Goal: Task Accomplishment & Management: Complete application form

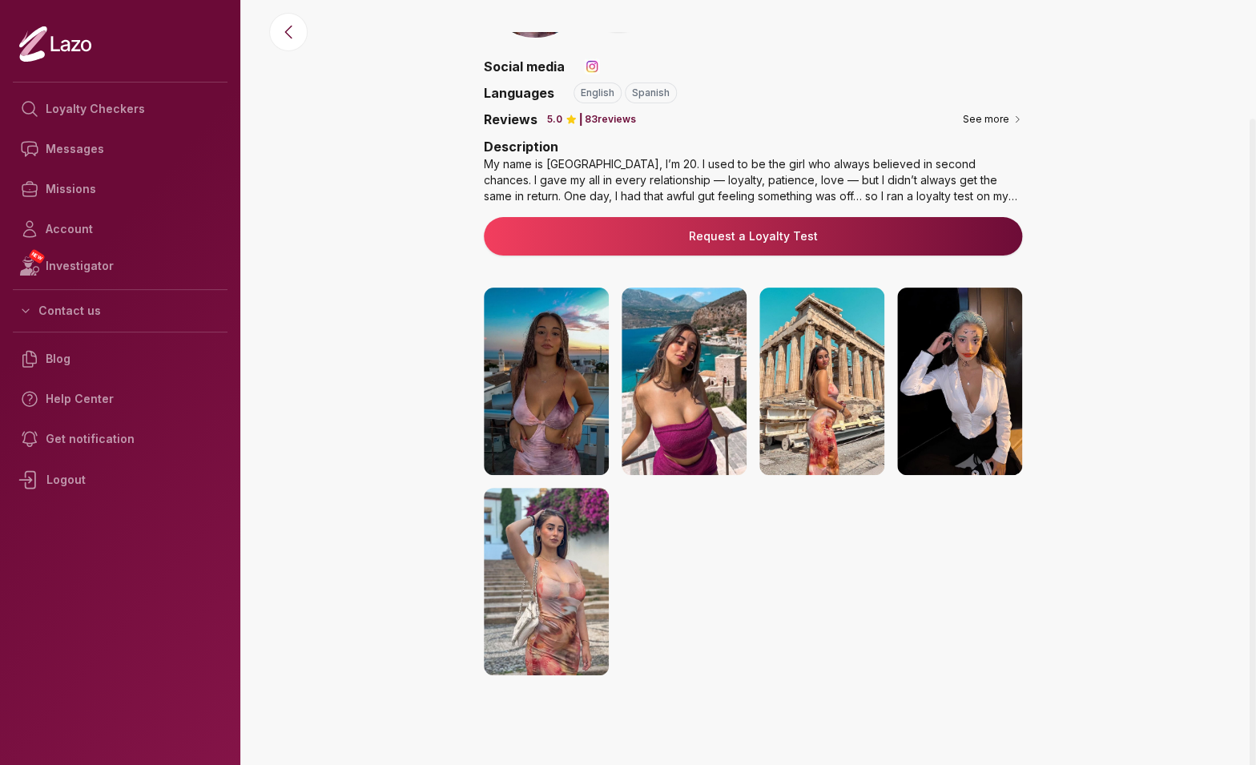
scroll to position [92, 0]
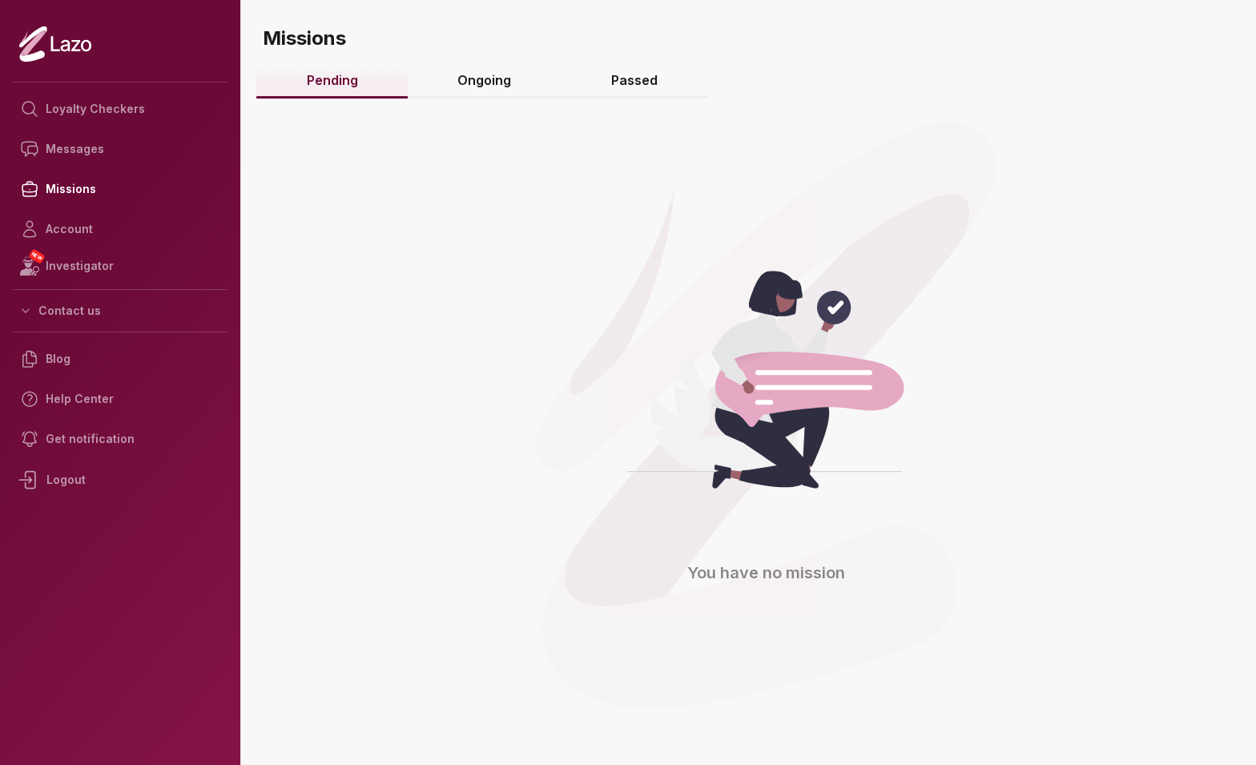
click at [673, 75] on link "Passed" at bounding box center [634, 81] width 147 height 34
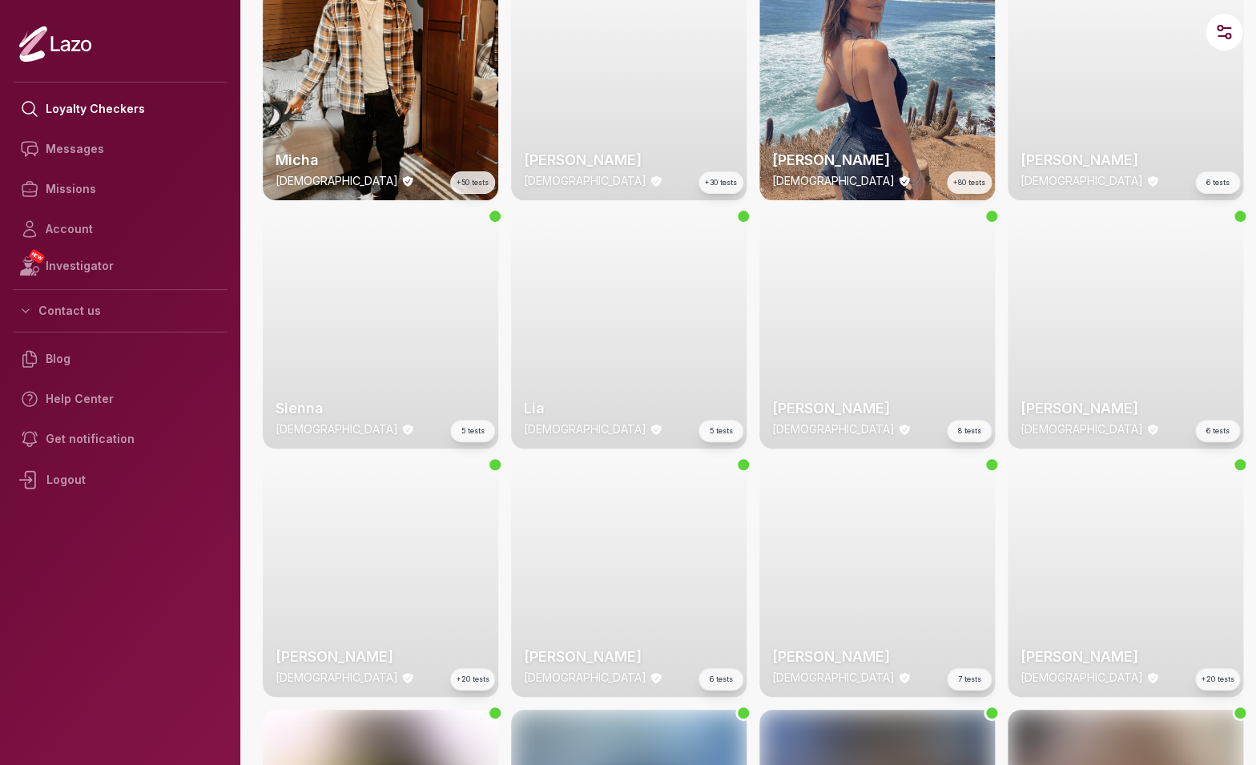
scroll to position [1590, 0]
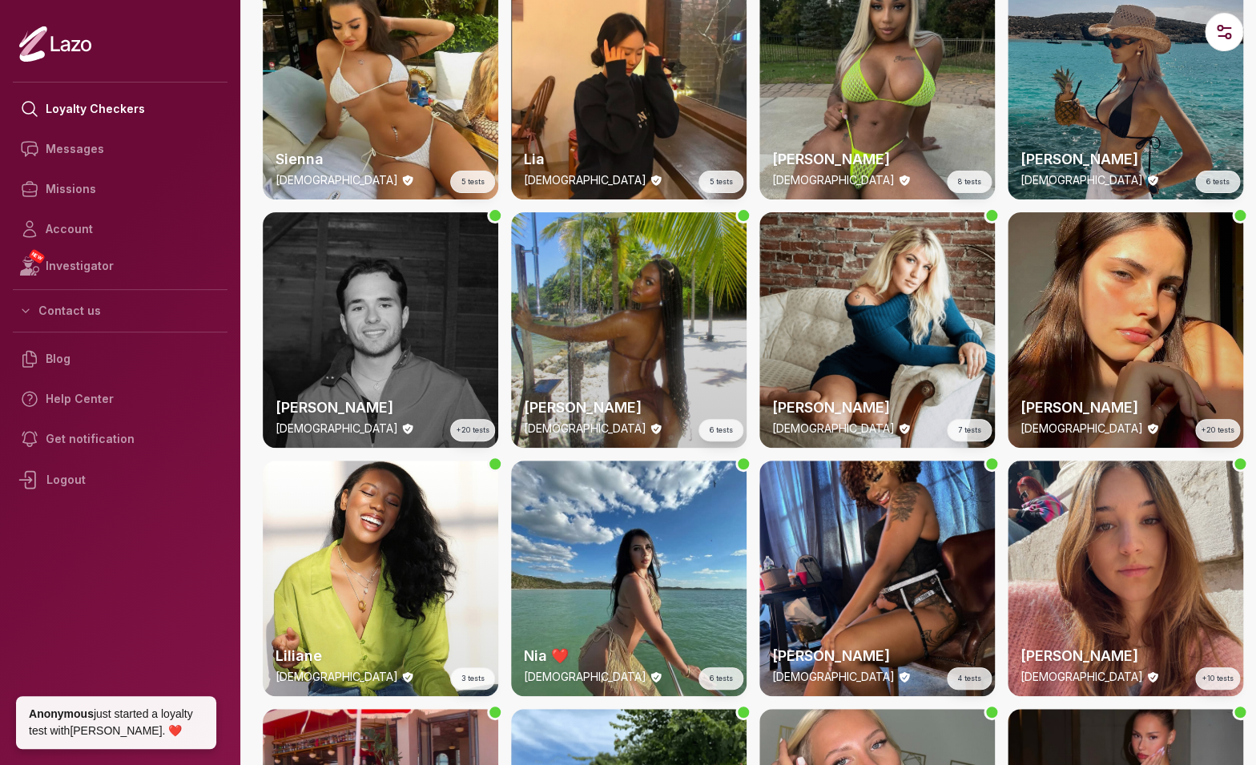
click at [1071, 294] on div "Maria 20 y/o +20 tests" at bounding box center [1124, 329] width 235 height 235
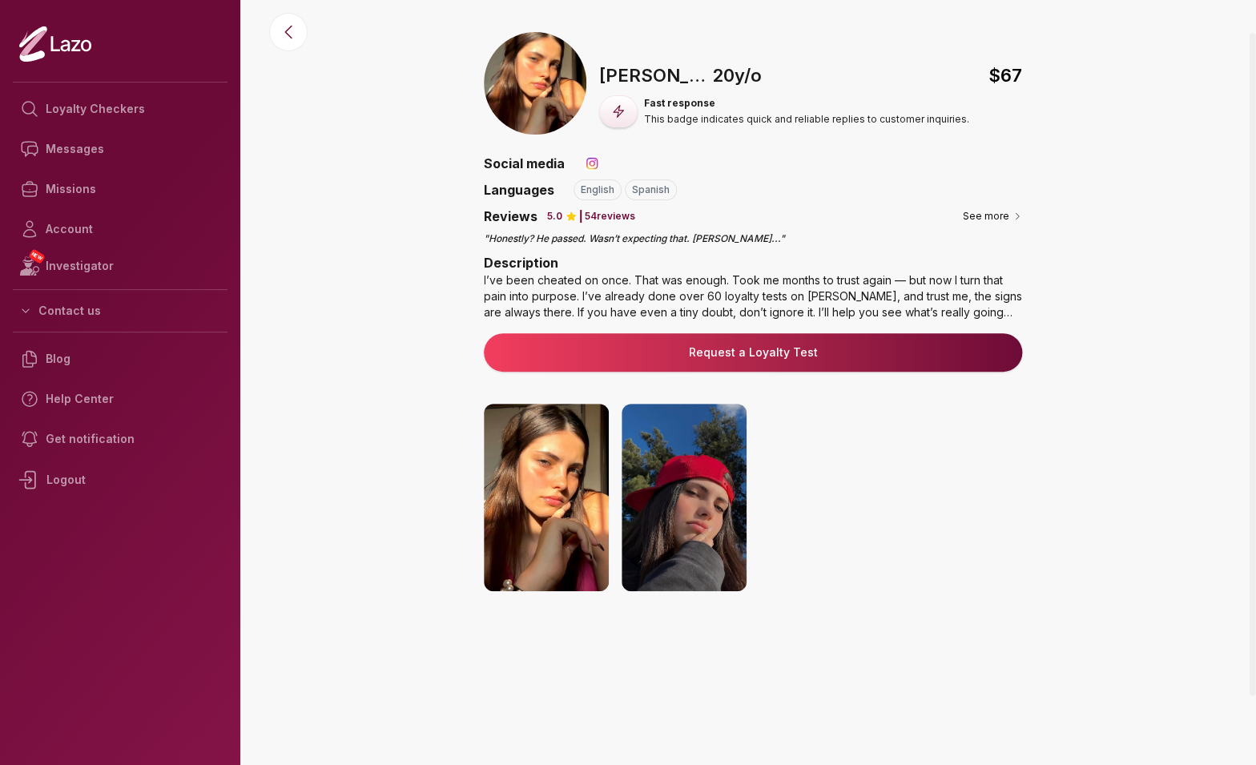
scroll to position [116, 0]
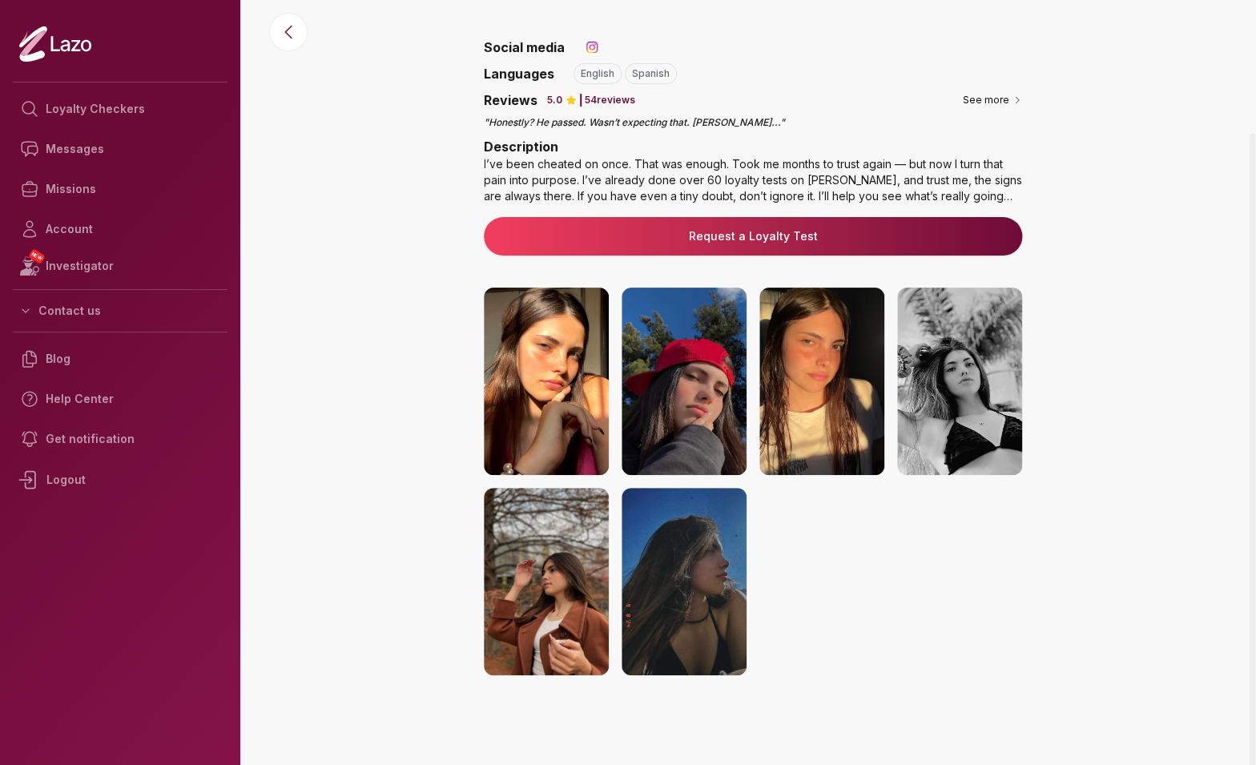
click at [964, 357] on img at bounding box center [959, 380] width 125 height 187
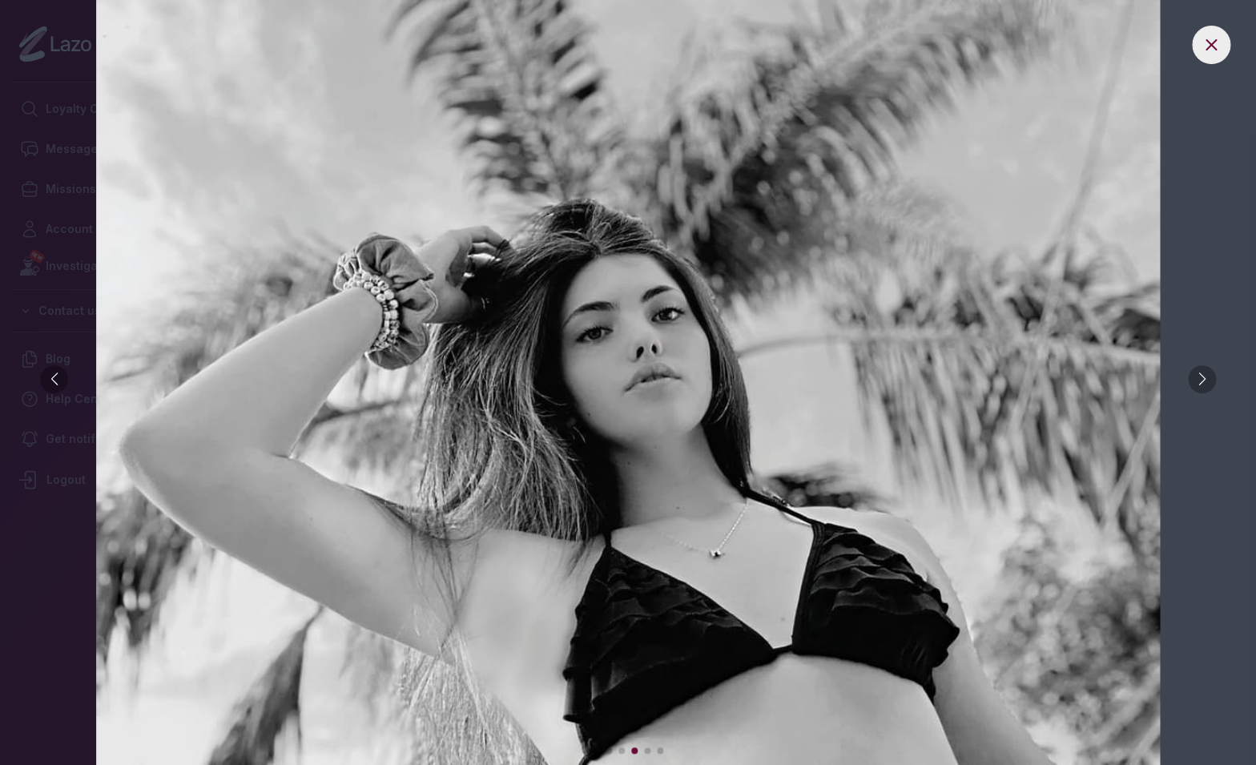
scroll to position [1537, 0]
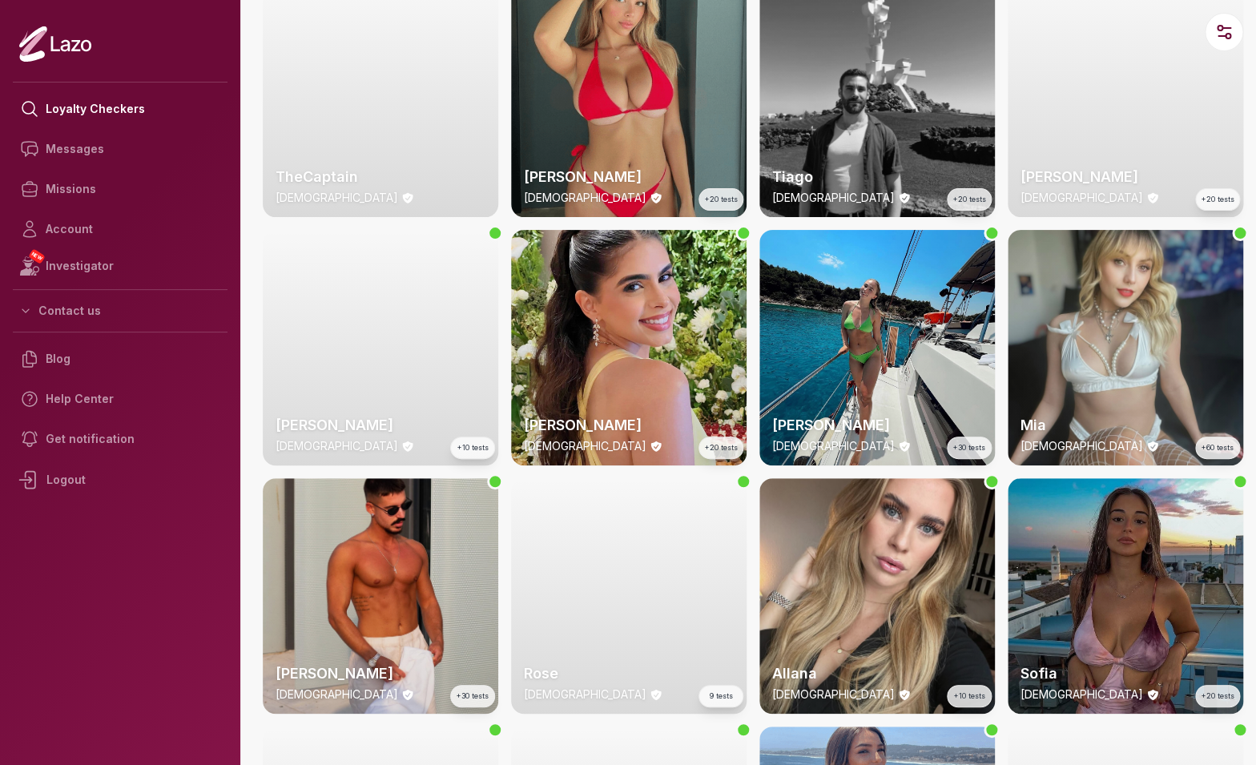
scroll to position [569, 0]
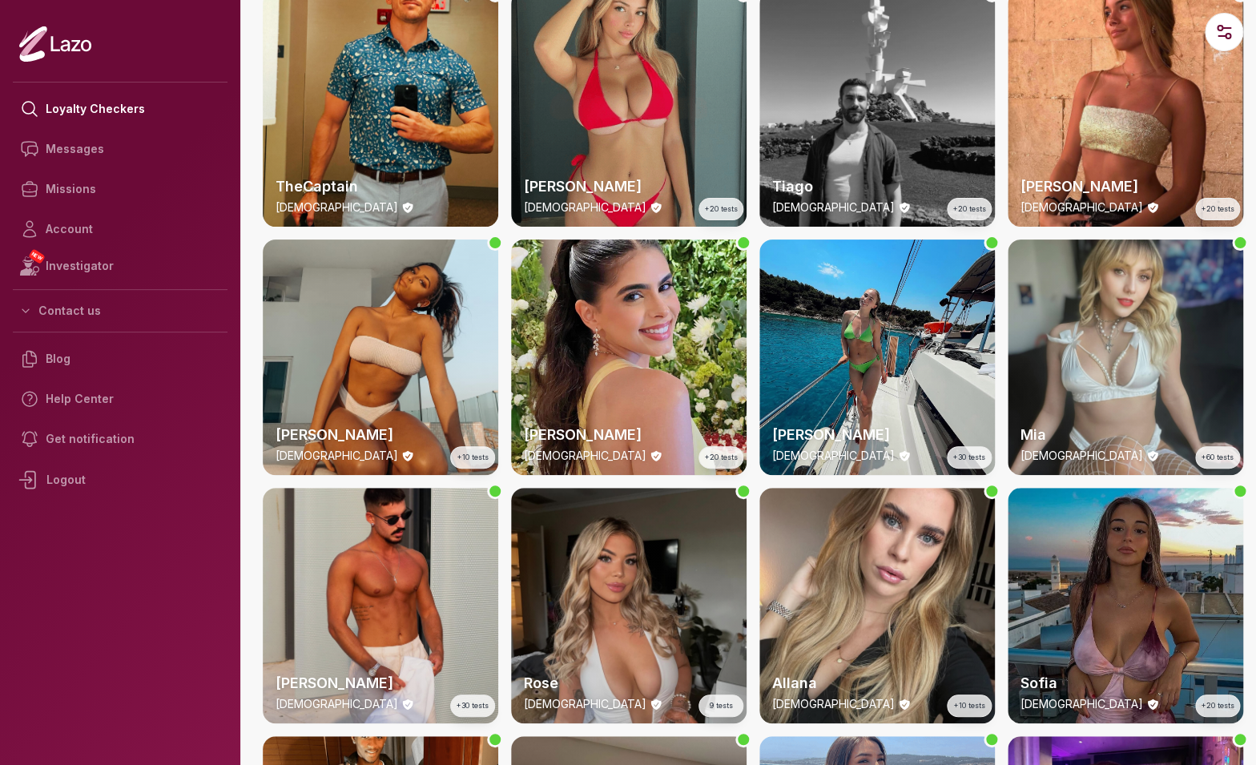
click at [639, 153] on div "[PERSON_NAME] [DEMOGRAPHIC_DATA] +20 tests" at bounding box center [628, 108] width 235 height 235
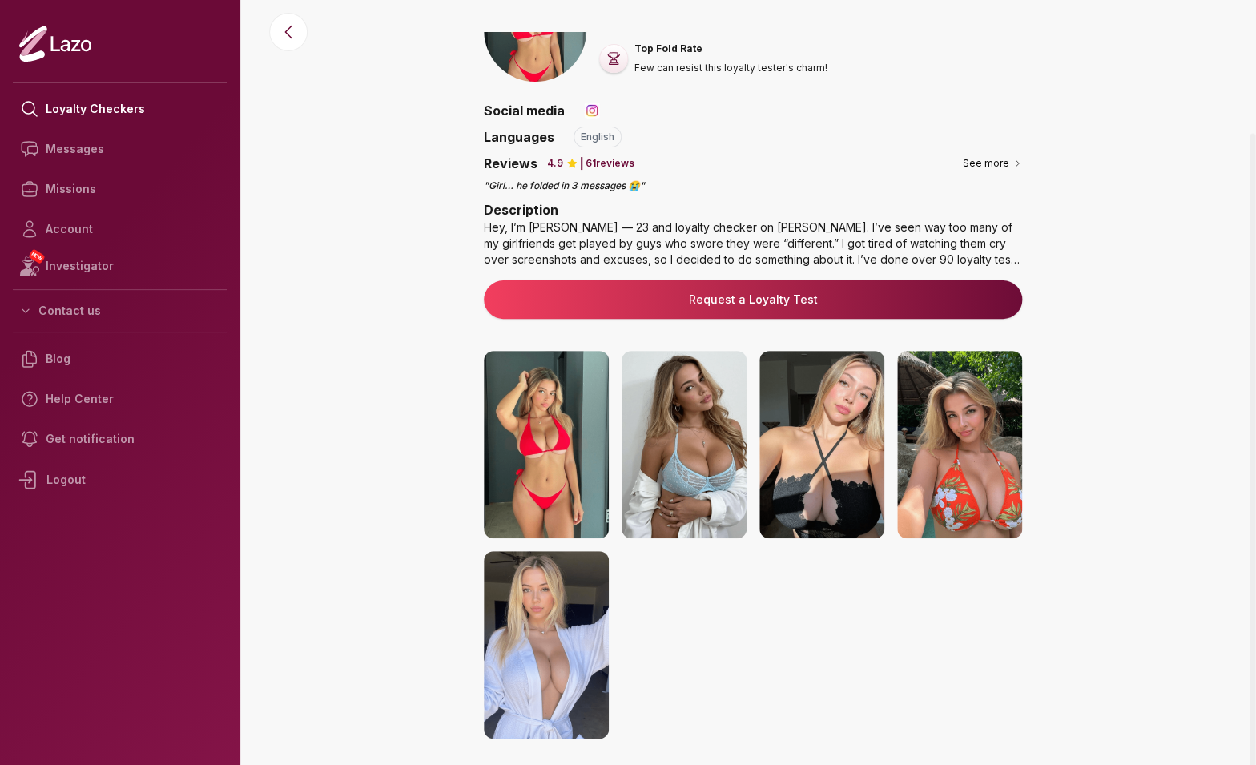
scroll to position [116, 0]
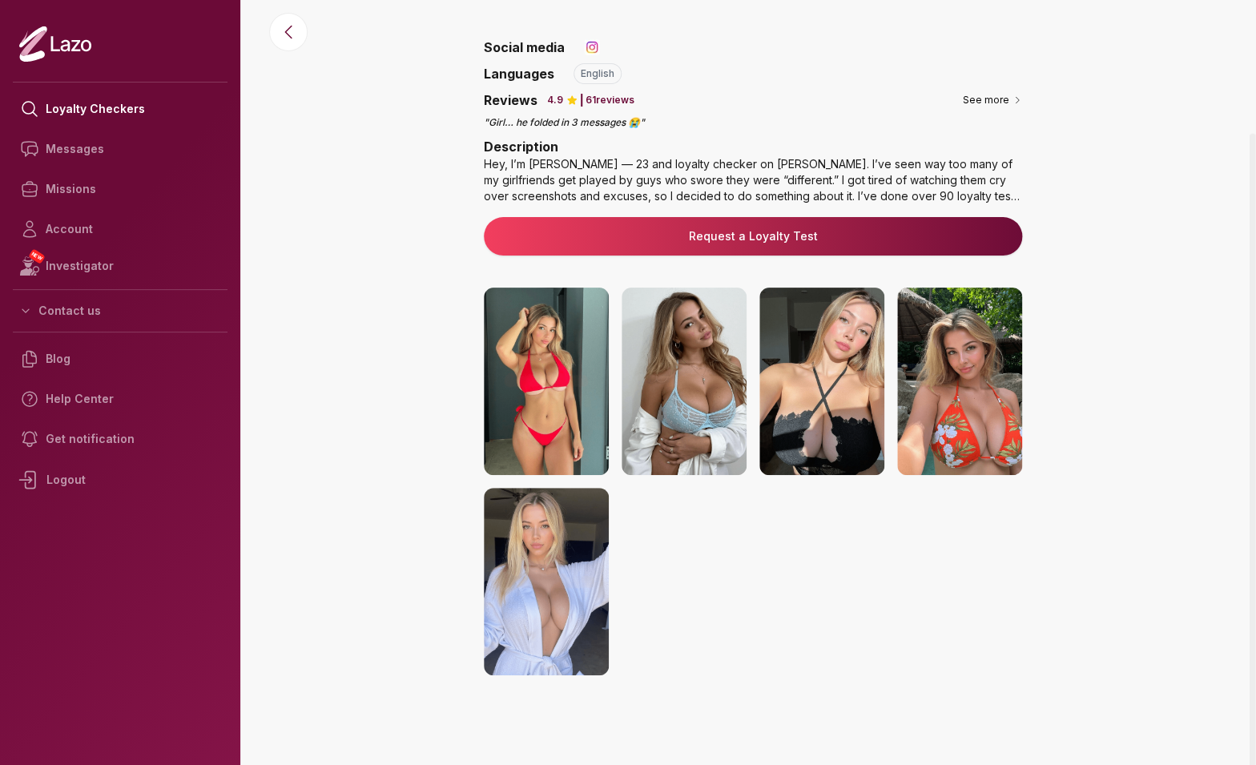
click at [687, 407] on img at bounding box center [683, 380] width 125 height 187
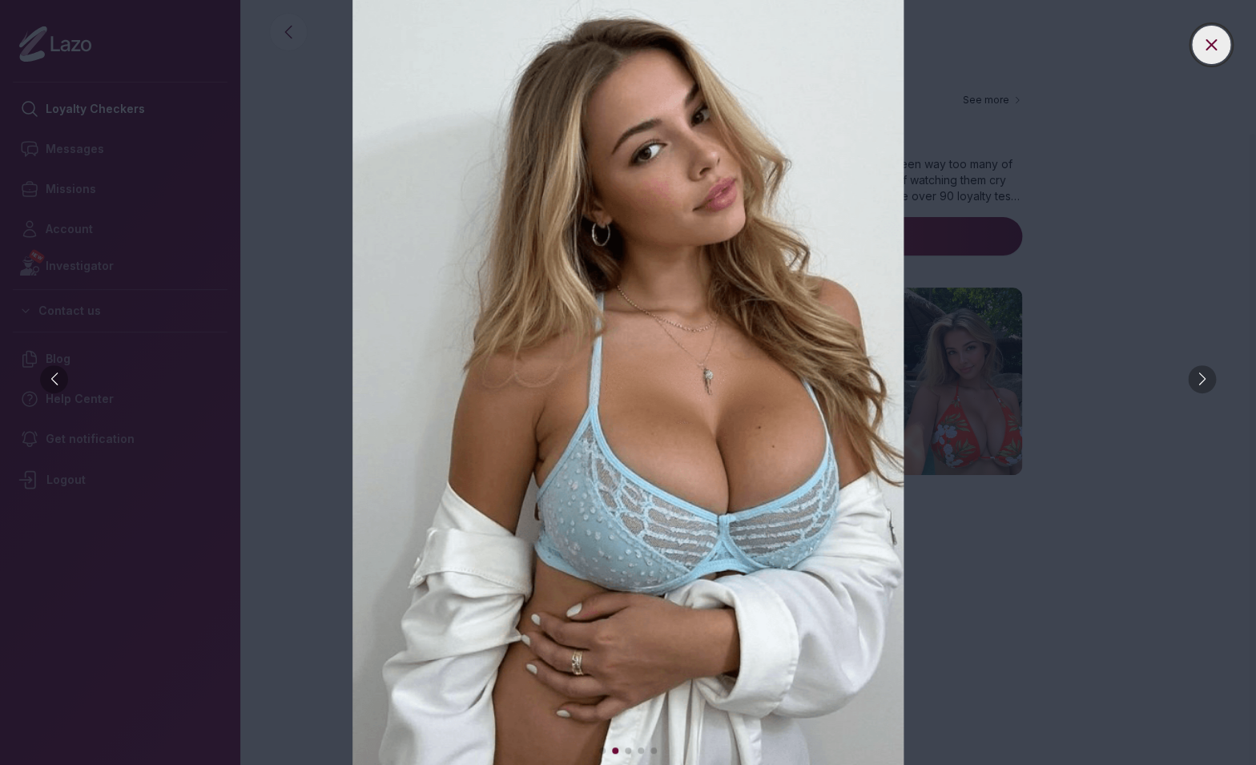
click at [1212, 44] on icon at bounding box center [1210, 44] width 19 height 19
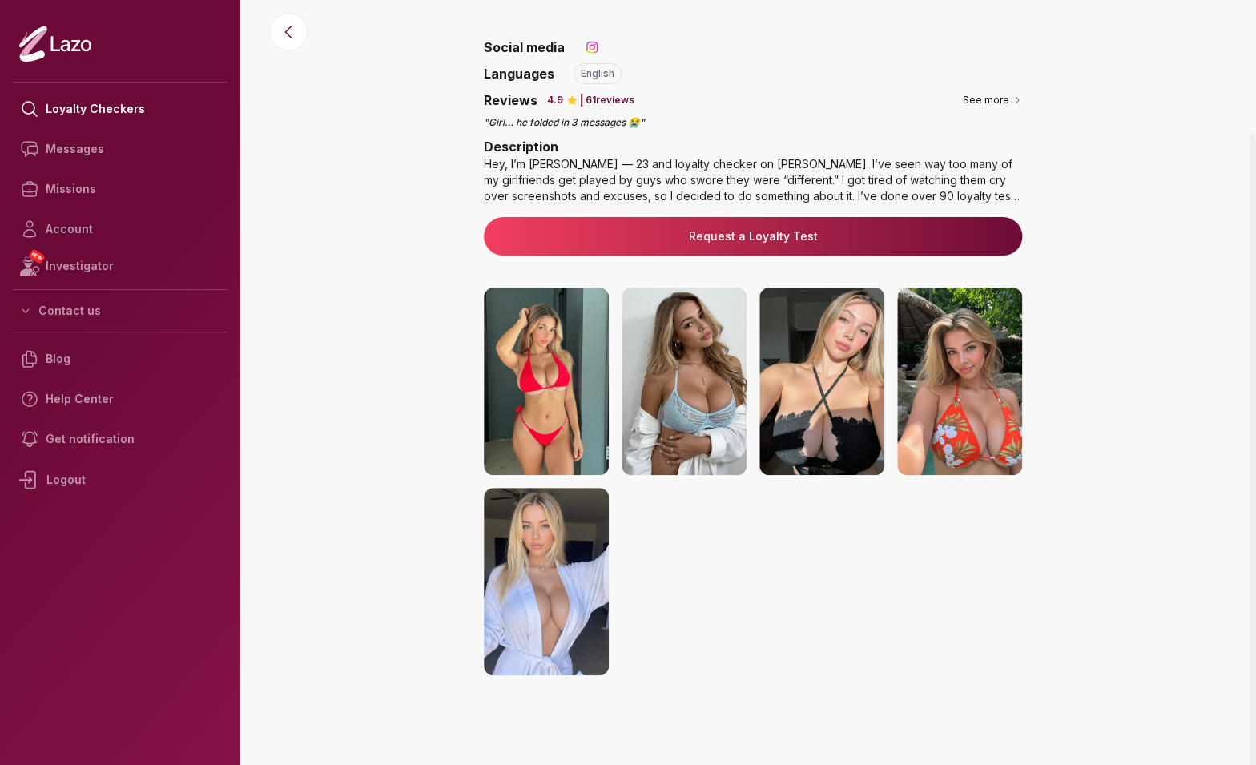
click at [991, 360] on img at bounding box center [959, 380] width 125 height 187
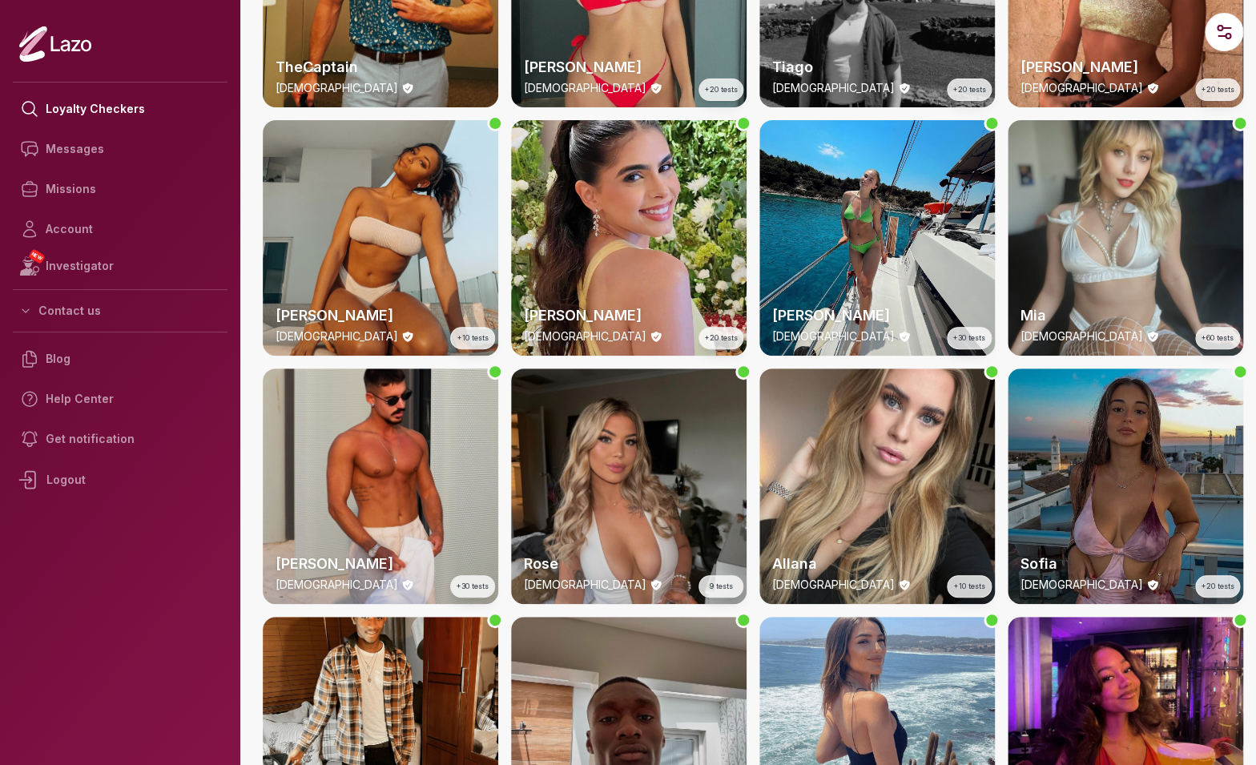
scroll to position [667, 0]
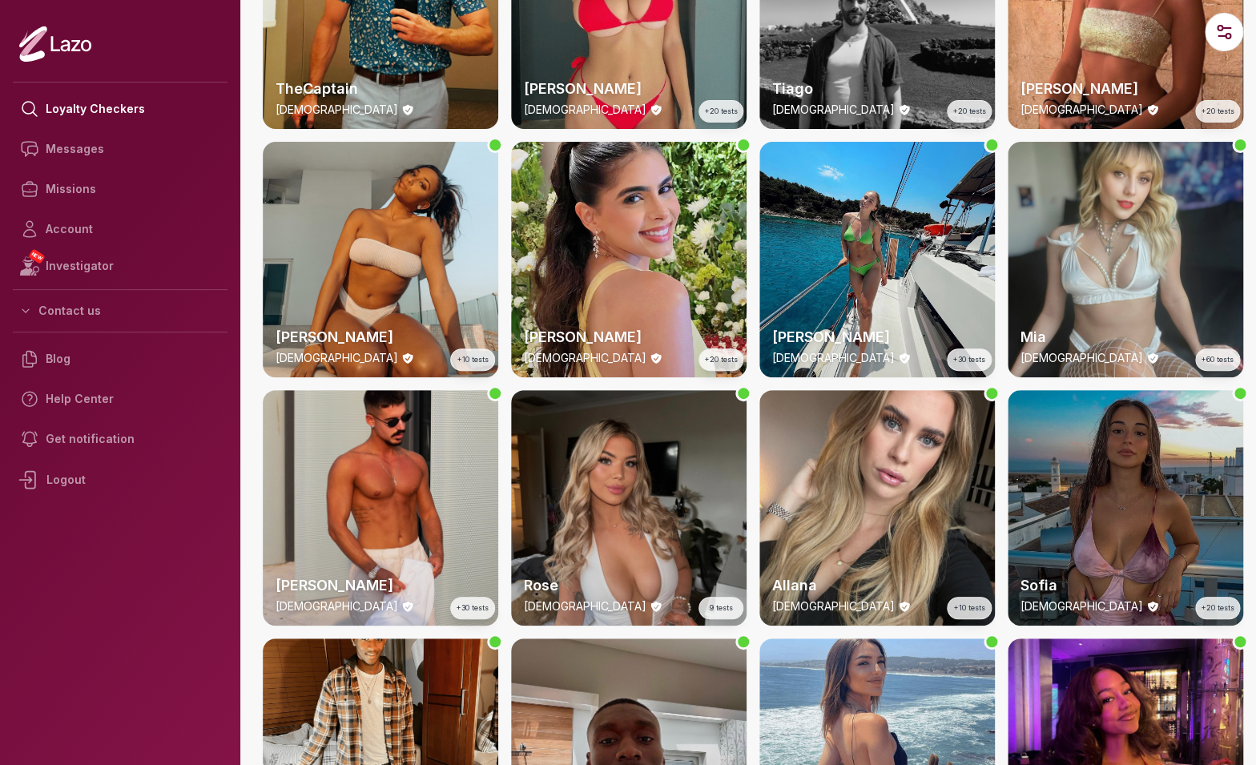
click at [1115, 480] on div "Sofia 20 y/o +20 tests" at bounding box center [1124, 507] width 235 height 235
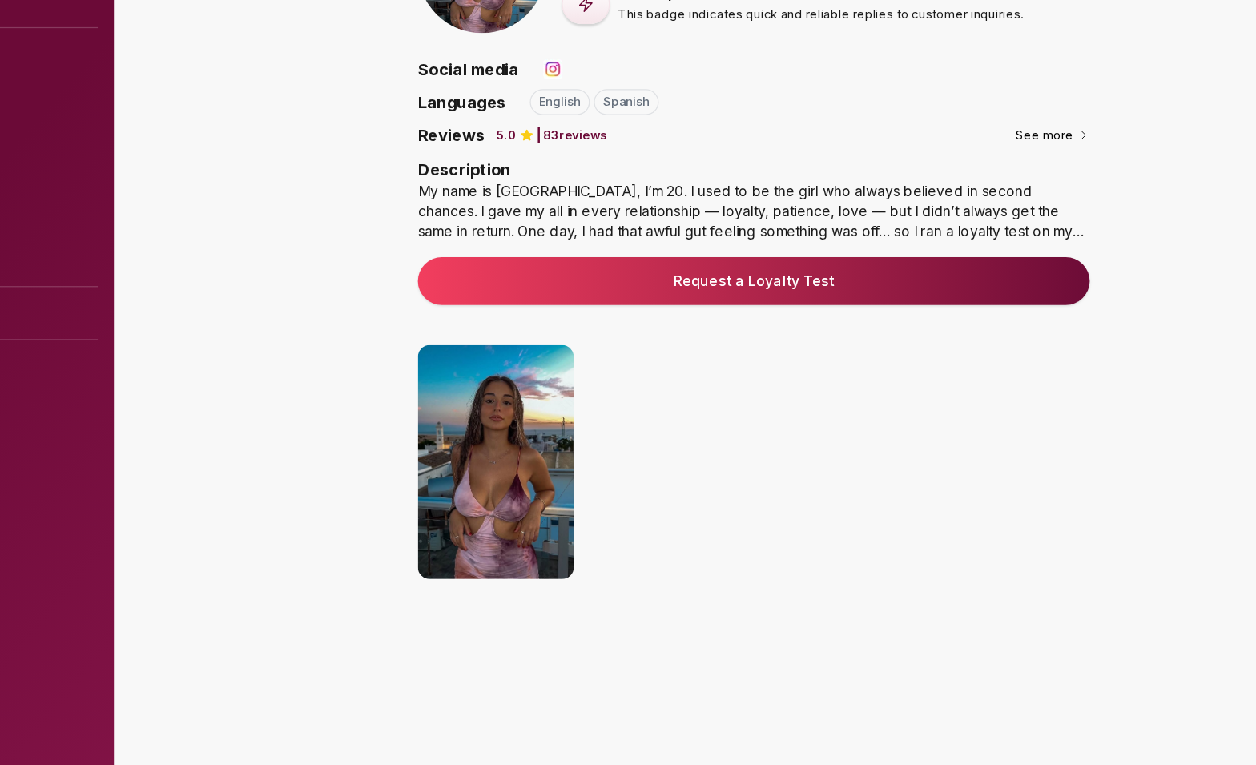
scroll to position [97, 0]
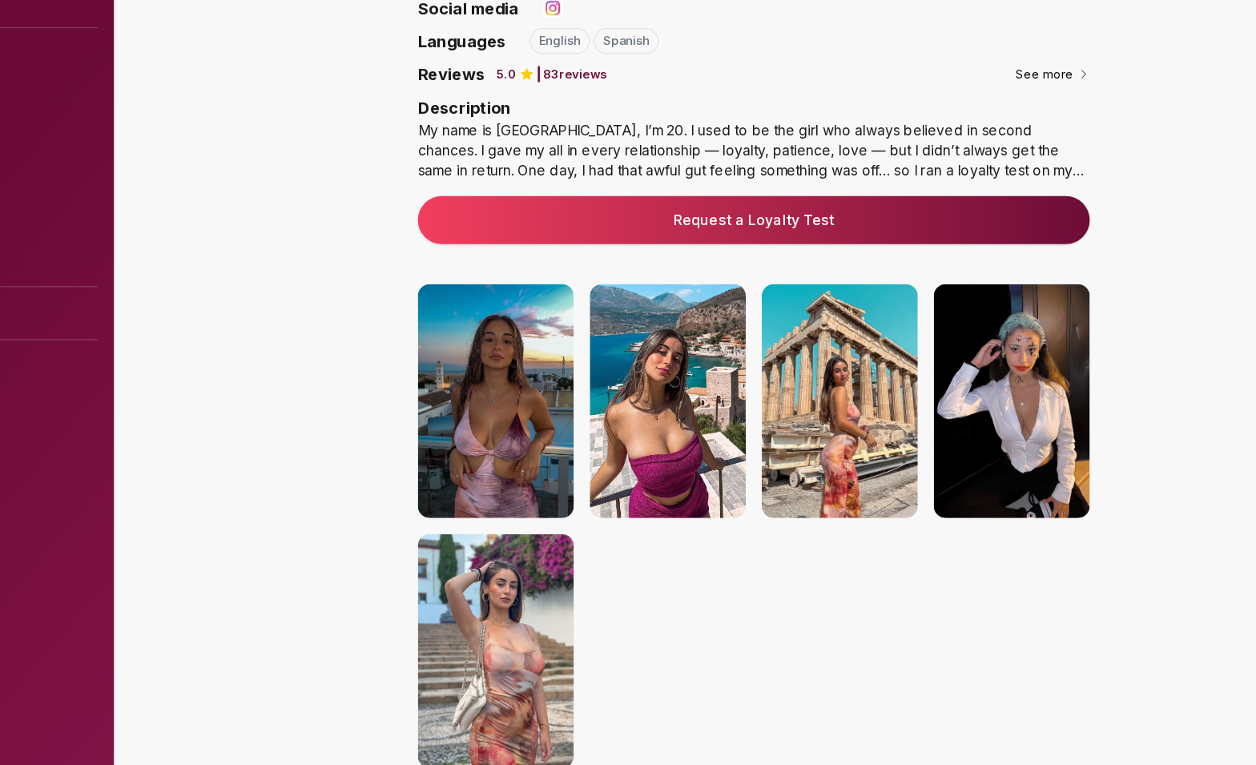
click at [558, 336] on img at bounding box center [546, 380] width 125 height 187
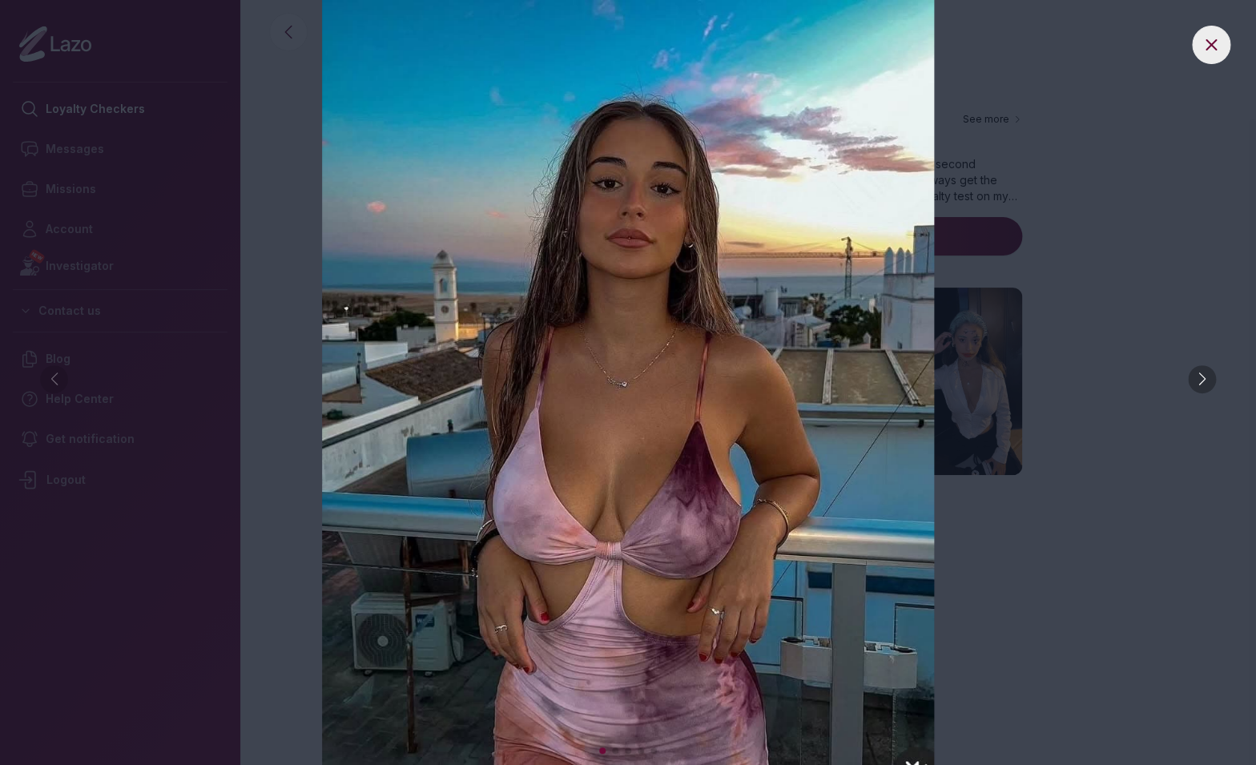
click at [1203, 380] on div at bounding box center [1202, 379] width 28 height 28
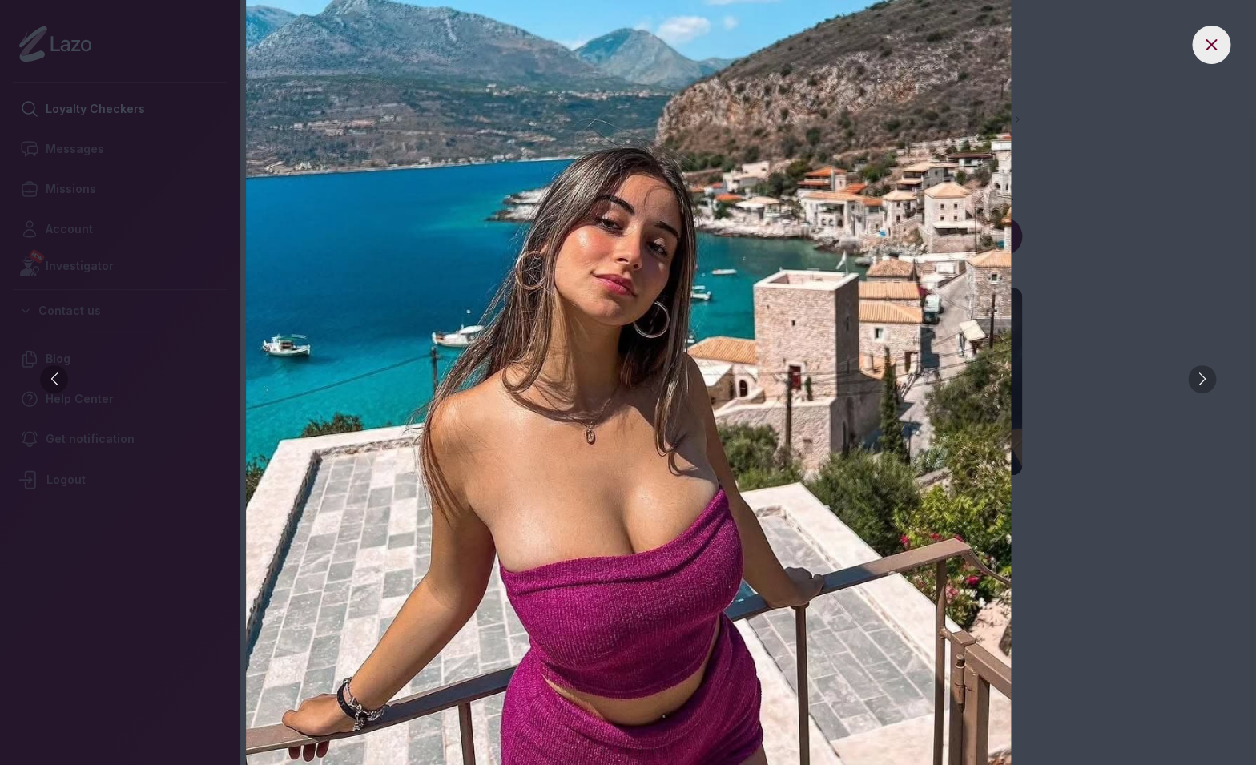
click at [1203, 380] on div at bounding box center [1202, 379] width 28 height 28
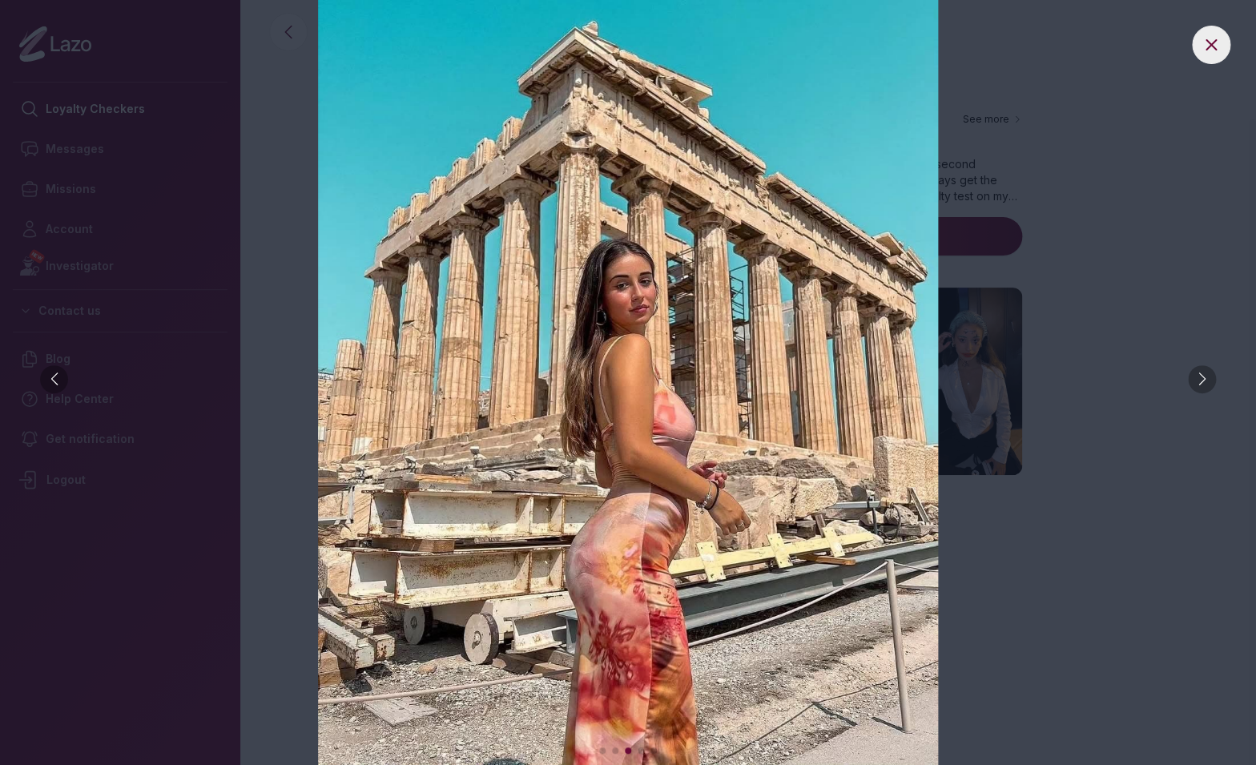
click at [1203, 380] on div at bounding box center [1202, 379] width 28 height 28
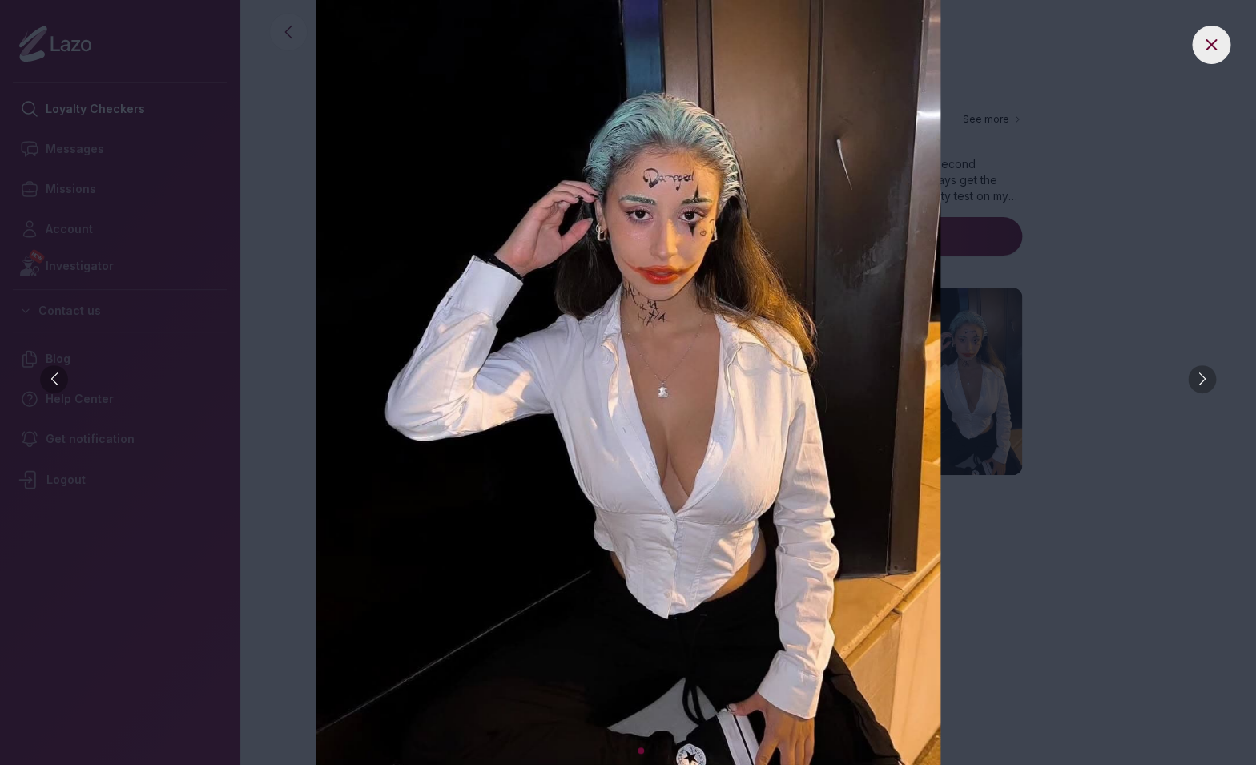
click at [1203, 380] on div at bounding box center [1202, 379] width 28 height 28
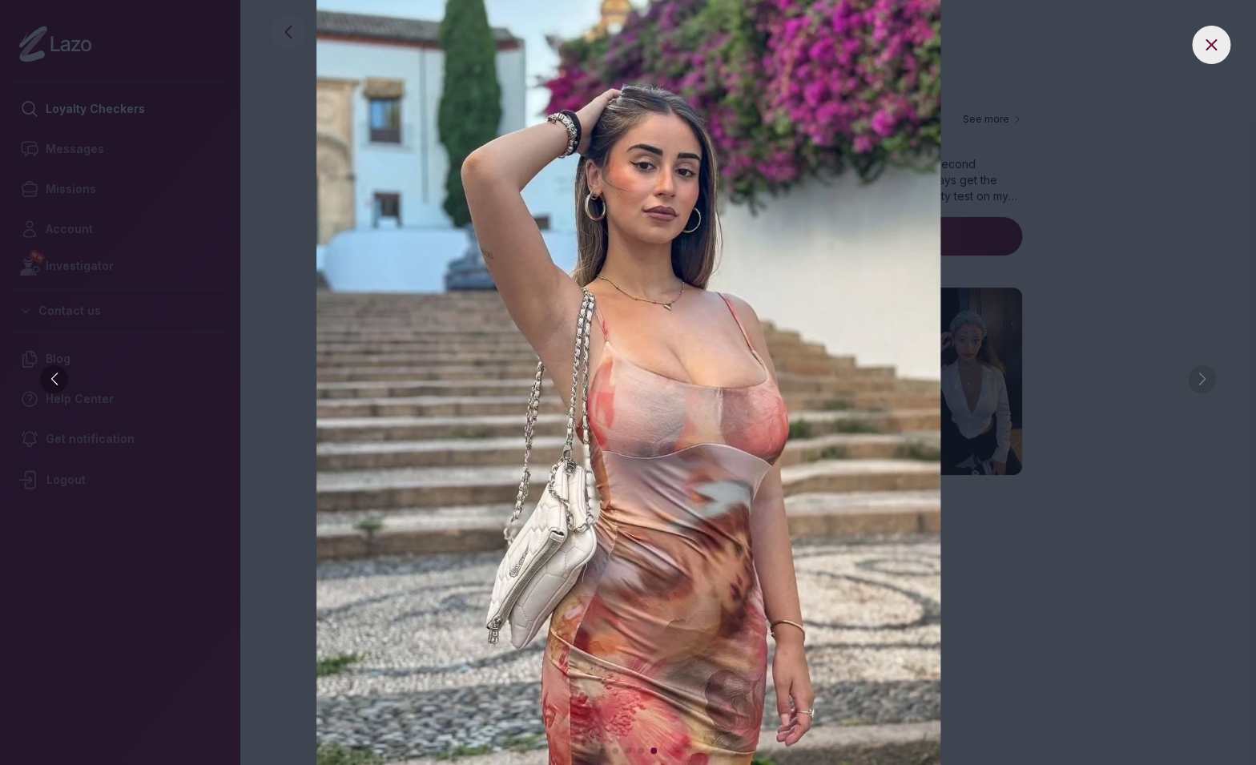
click at [1203, 380] on img at bounding box center [628, 382] width 1192 height 765
click at [1216, 48] on icon at bounding box center [1210, 44] width 19 height 19
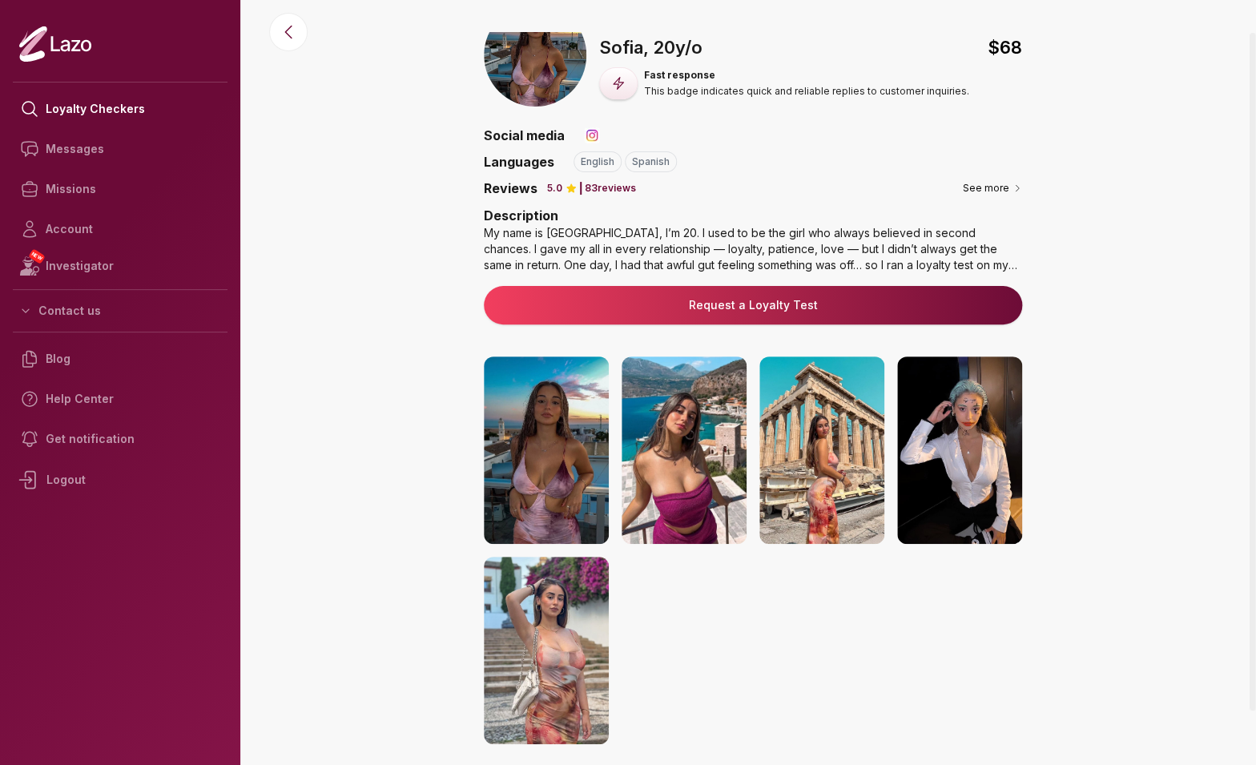
scroll to position [0, 0]
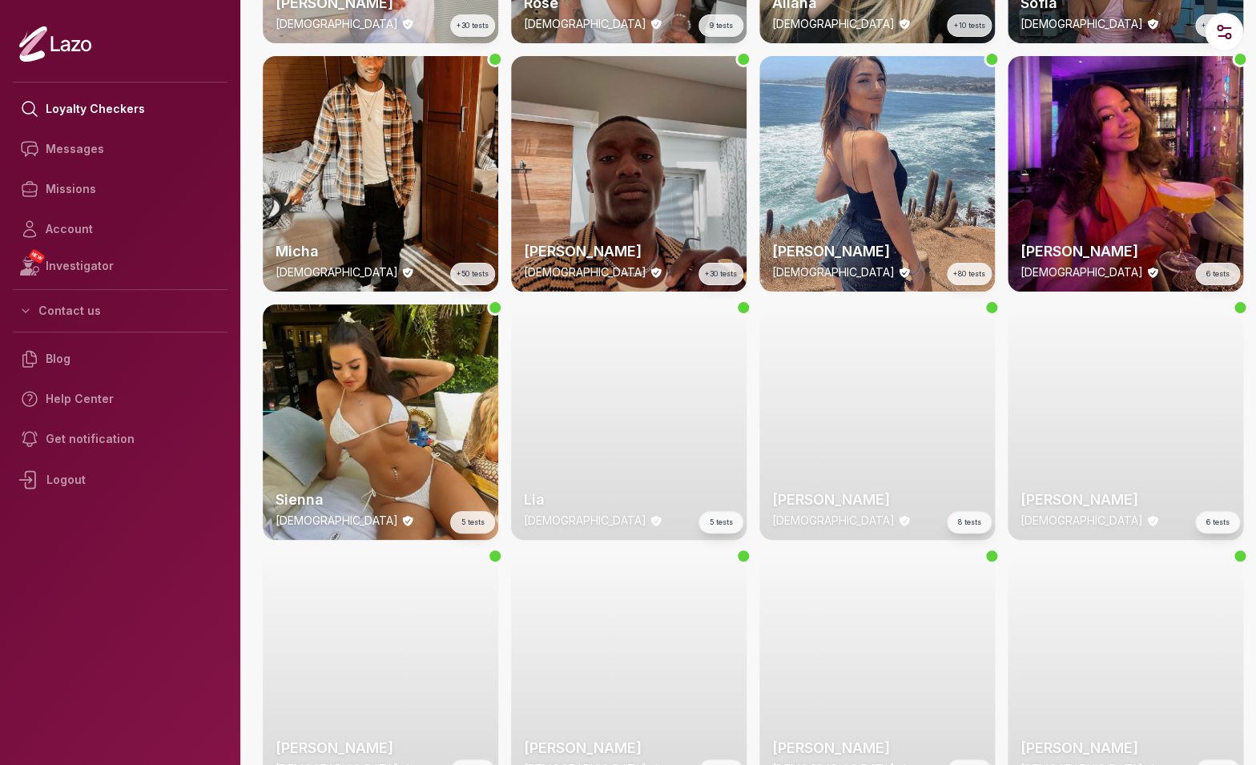
scroll to position [1256, 0]
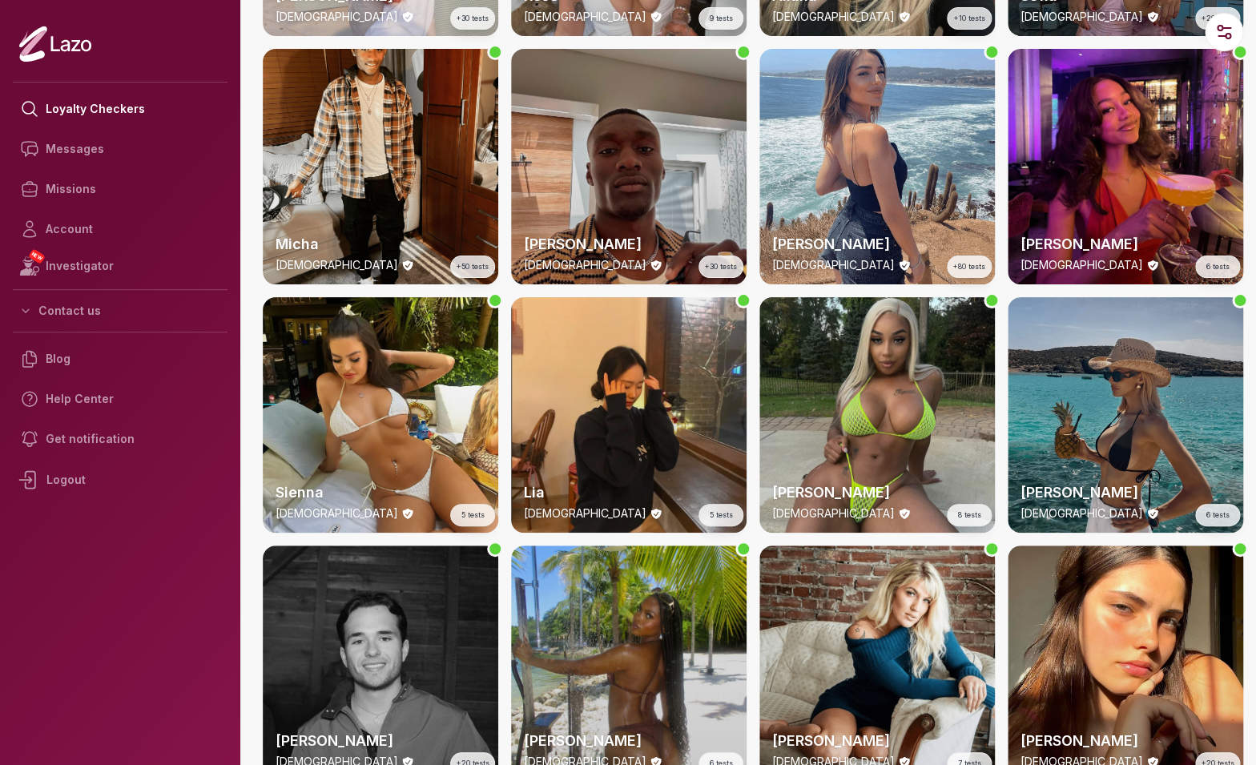
click at [624, 430] on div "Lia 22 y/o 5 tests" at bounding box center [628, 414] width 235 height 235
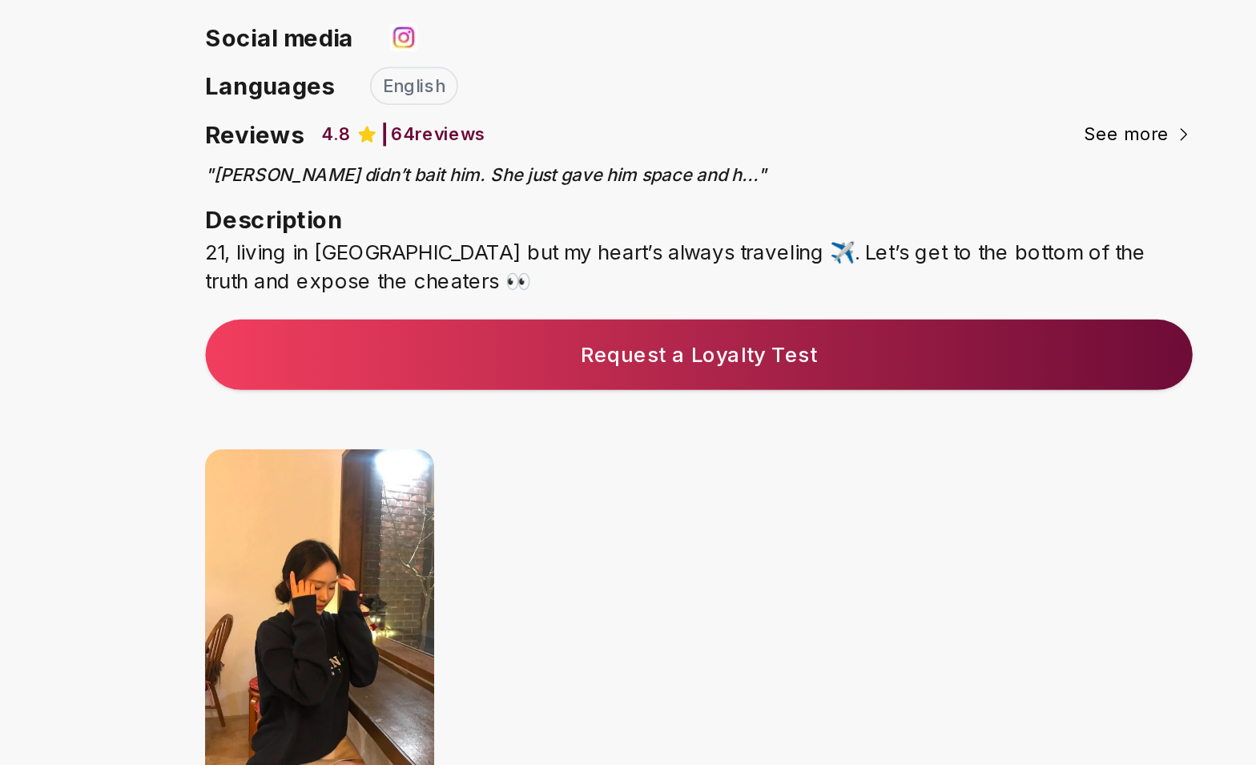
scroll to position [100, 0]
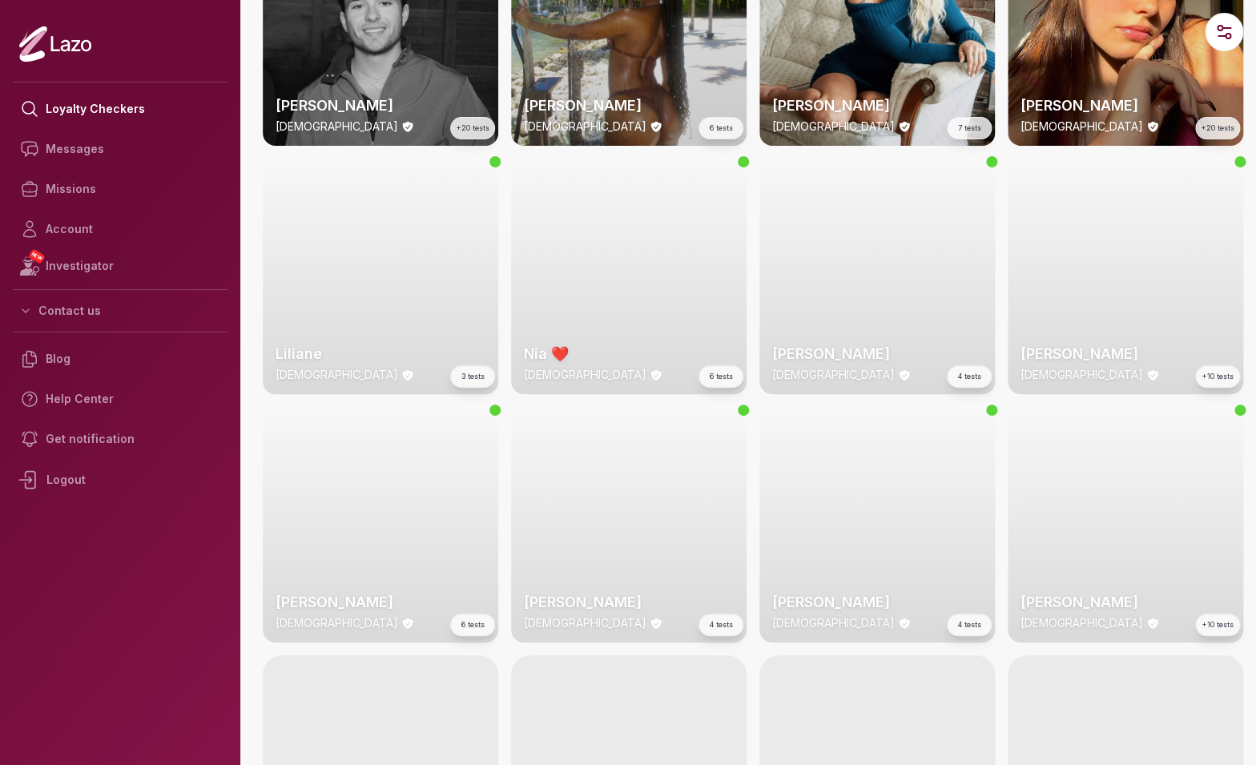
scroll to position [1938, 0]
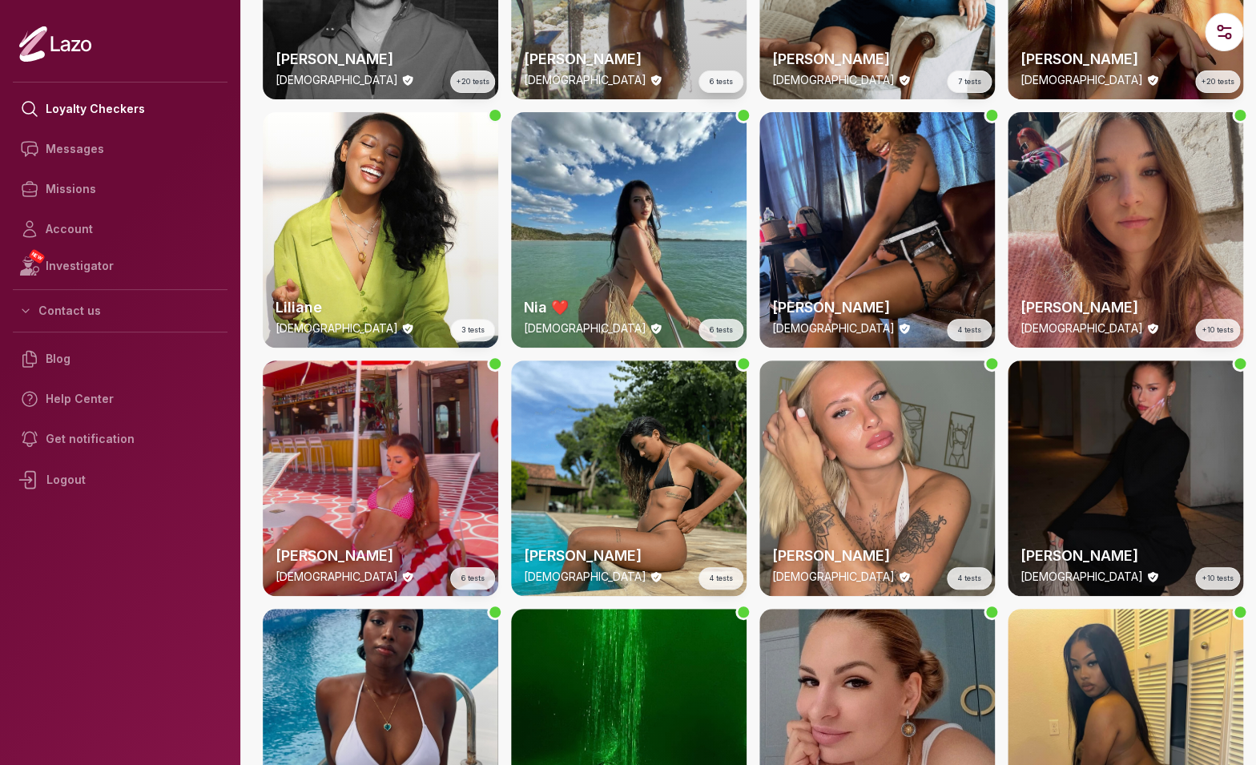
click at [1139, 260] on div "Béatrice 21 y/o +10 tests" at bounding box center [1124, 229] width 235 height 235
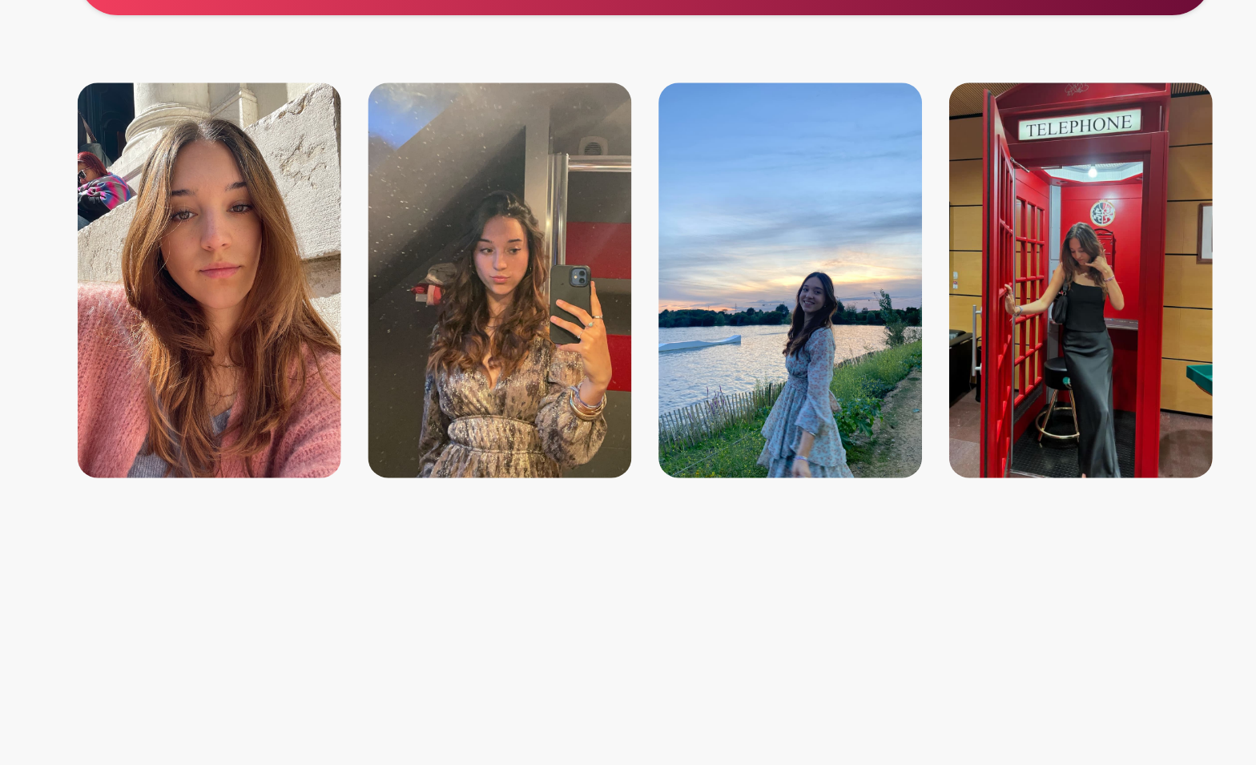
click at [794, 534] on img at bounding box center [821, 497] width 125 height 187
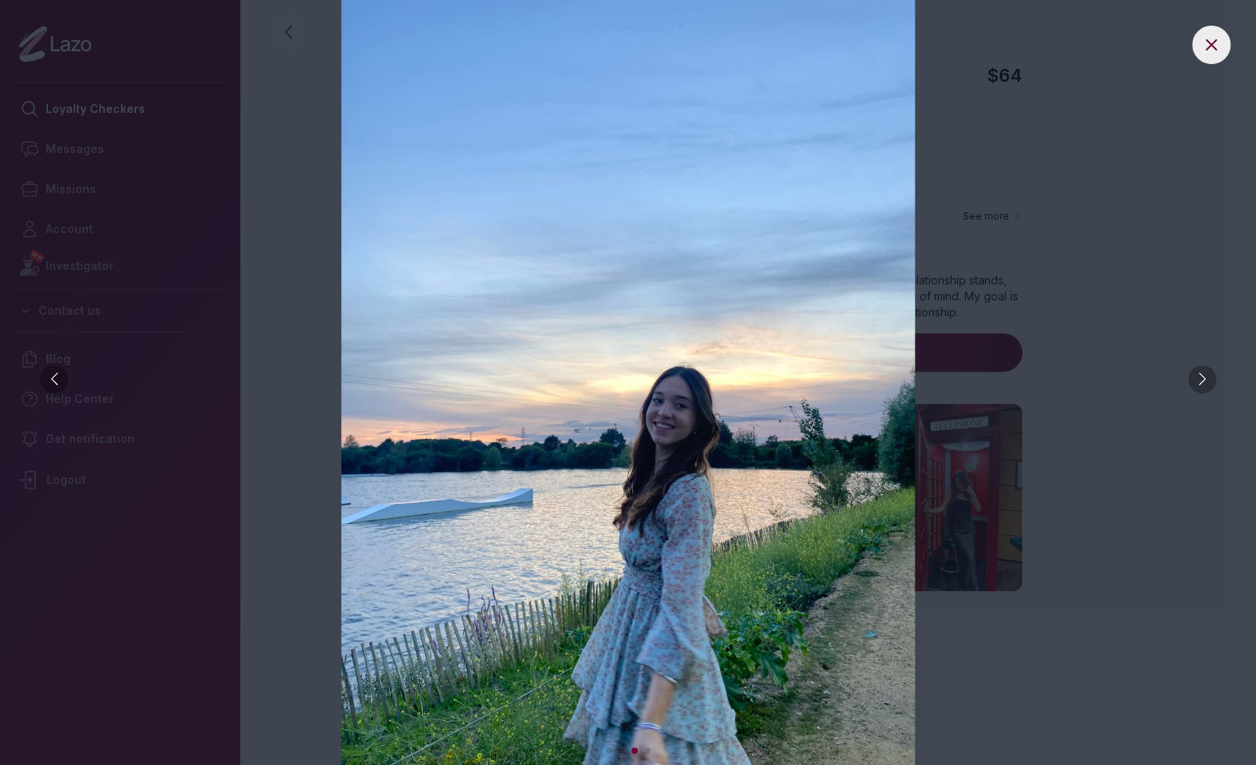
scroll to position [1785, 0]
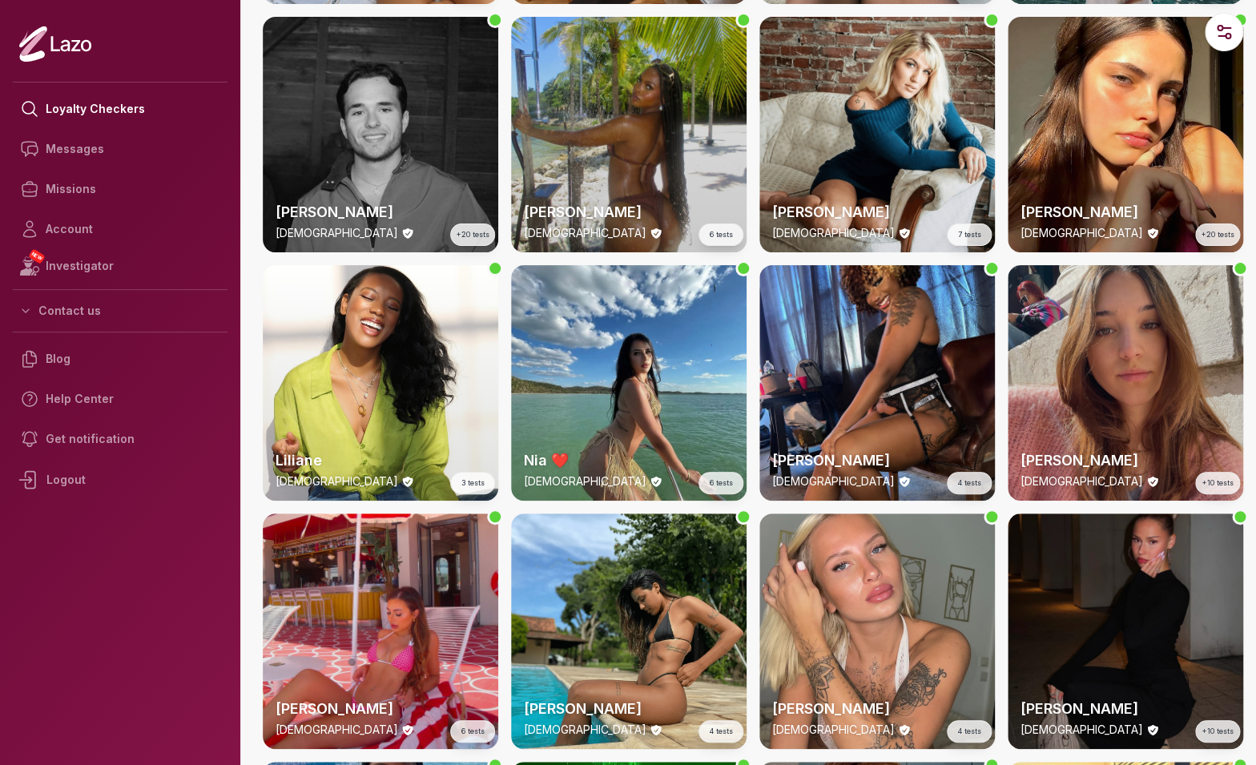
click at [1071, 361] on div "Béatrice 21 y/o +10 tests" at bounding box center [1124, 382] width 235 height 235
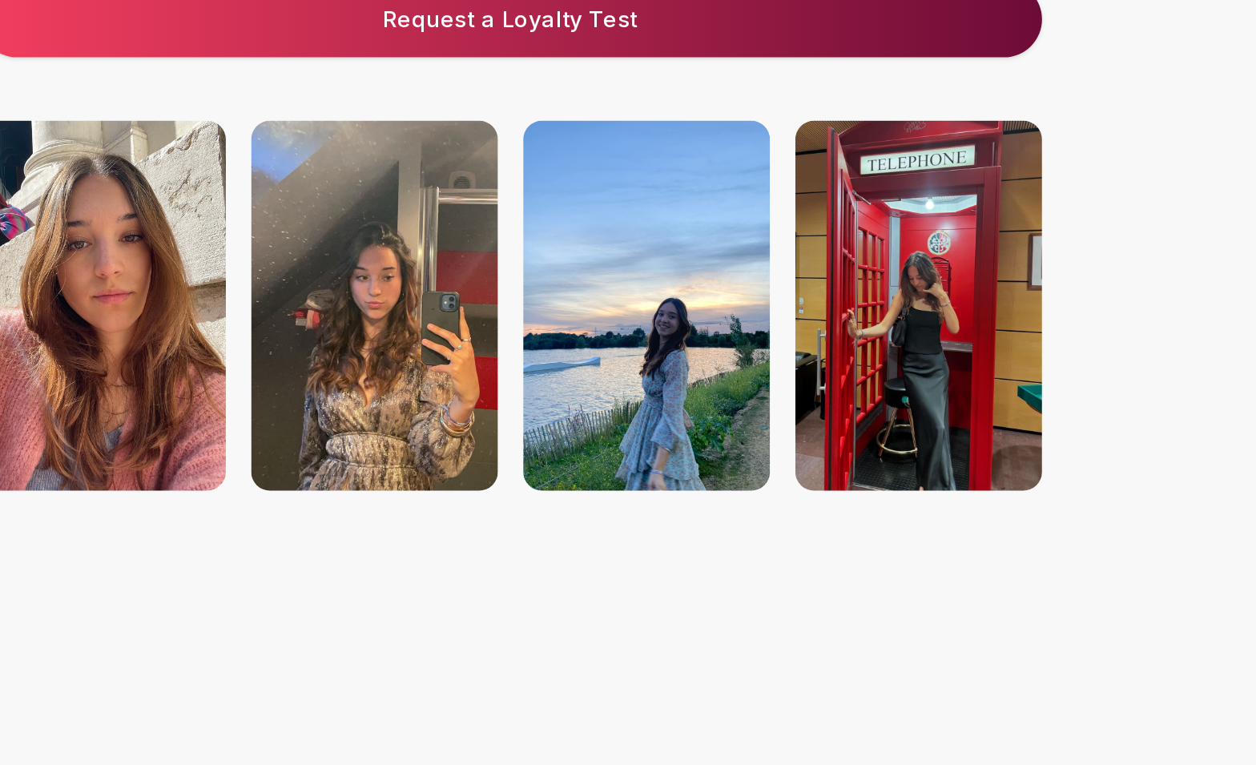
click at [955, 494] on img at bounding box center [959, 497] width 125 height 187
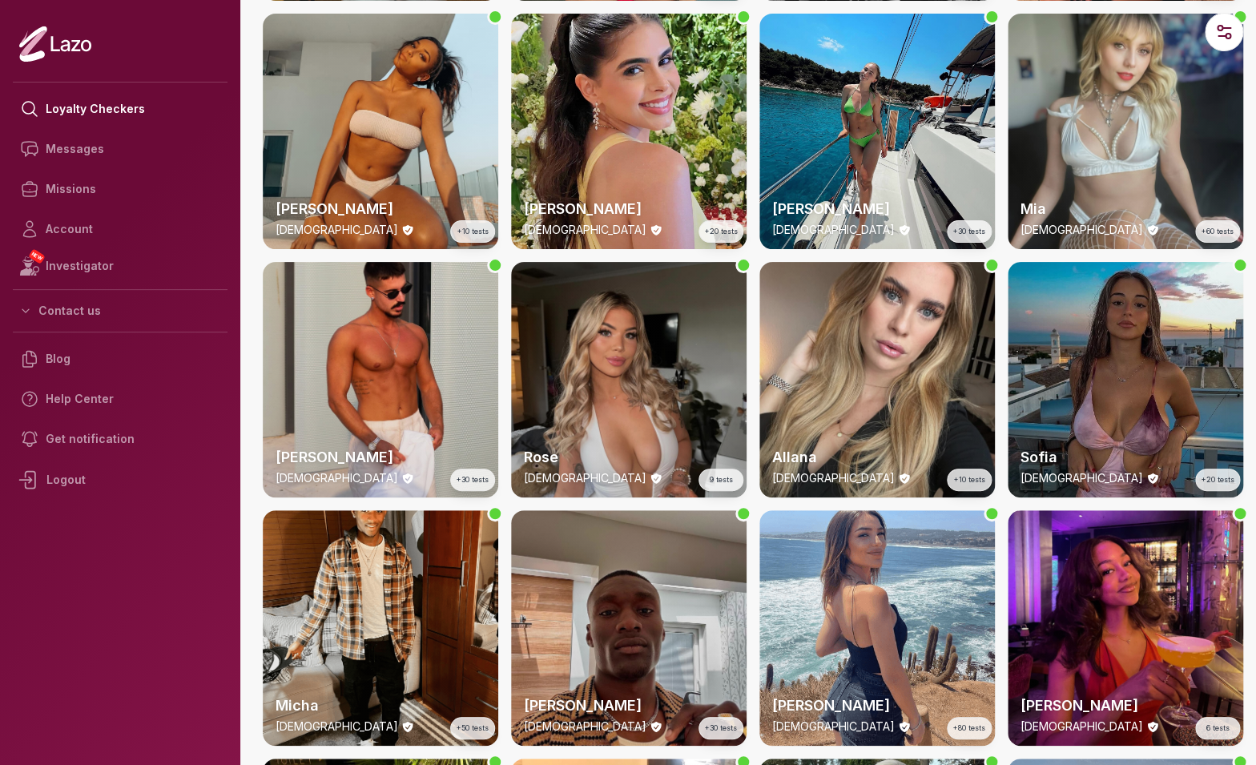
scroll to position [854, 0]
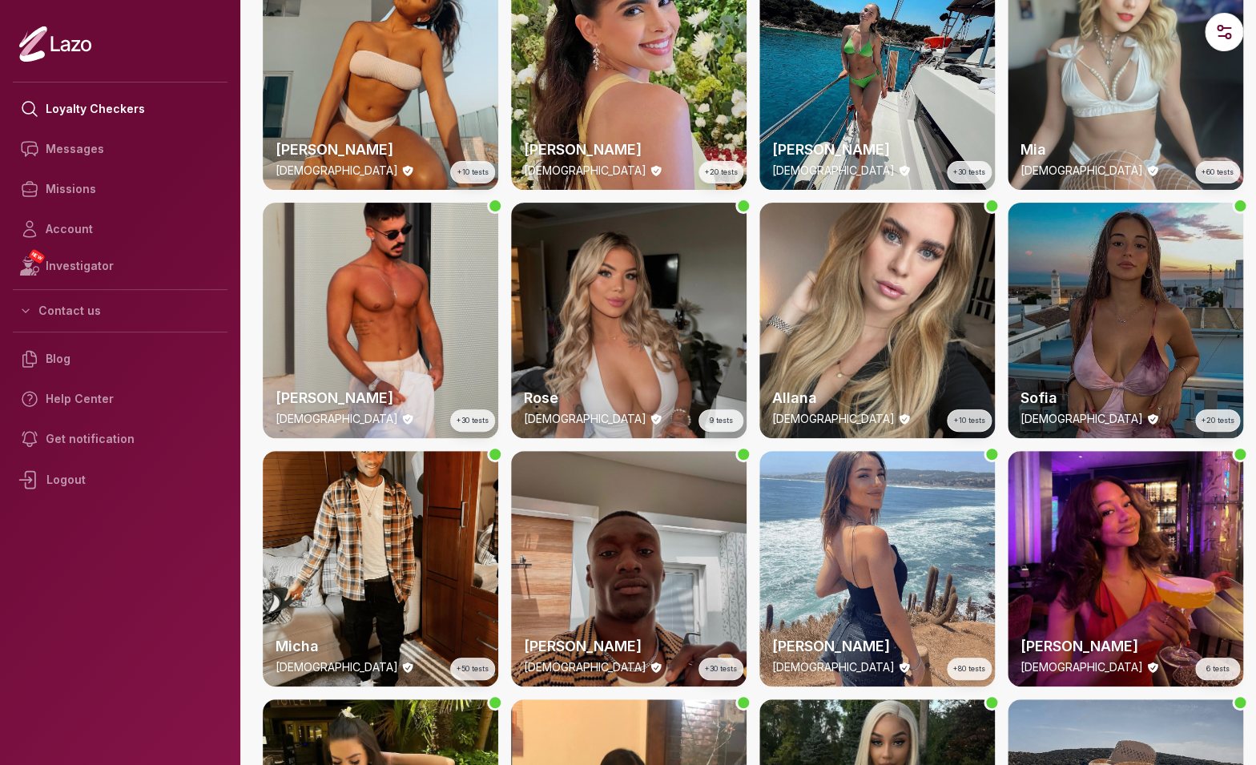
click at [1043, 260] on div "Sofia 20 y/o +20 tests" at bounding box center [1124, 320] width 235 height 235
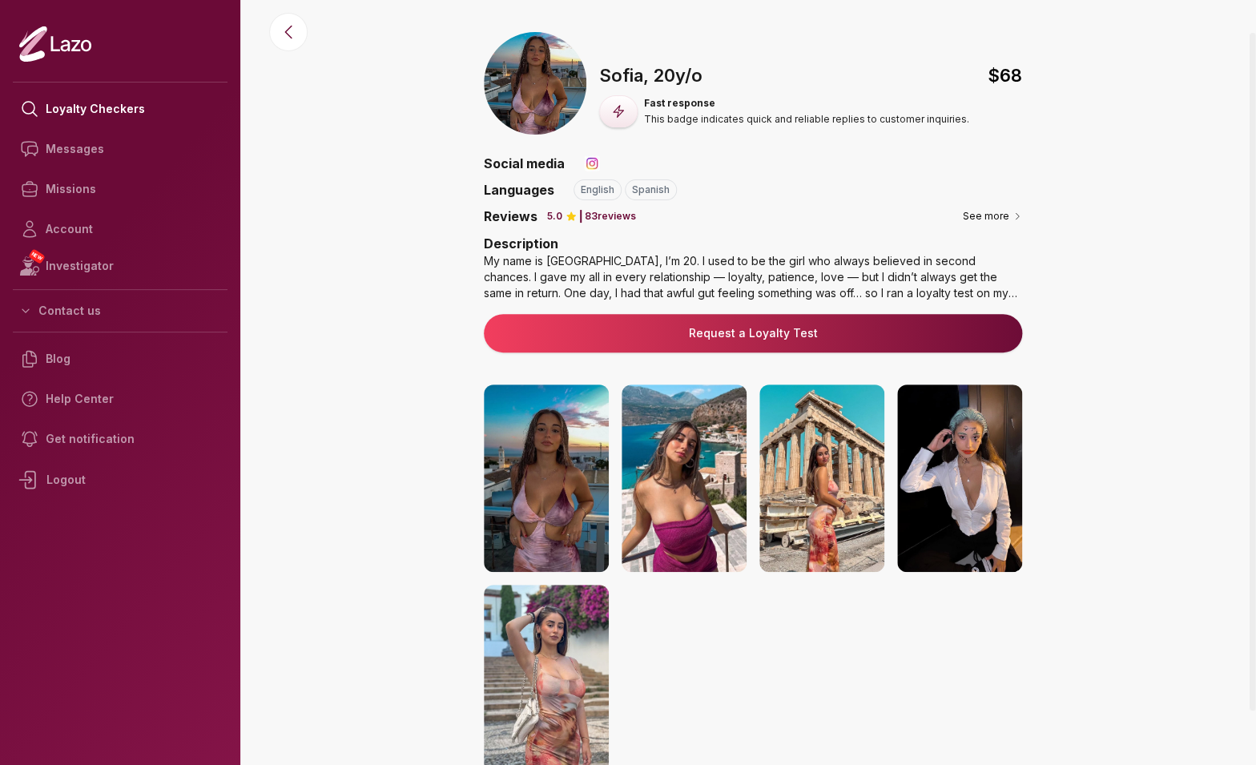
click at [790, 337] on link "Request a Loyalty Test" at bounding box center [752, 333] width 512 height 16
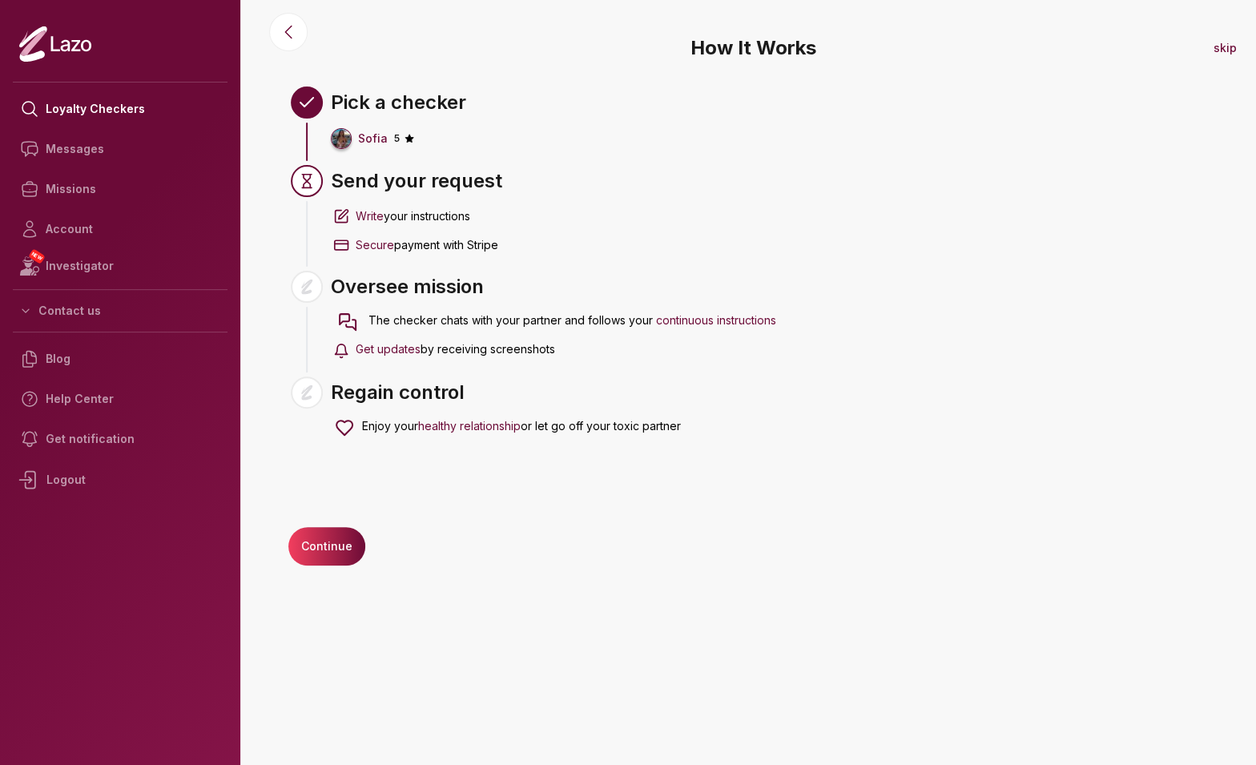
click at [369, 215] on span "Write" at bounding box center [370, 216] width 28 height 14
click at [339, 220] on icon at bounding box center [341, 216] width 16 height 19
click at [316, 553] on button "Continue" at bounding box center [326, 546] width 77 height 38
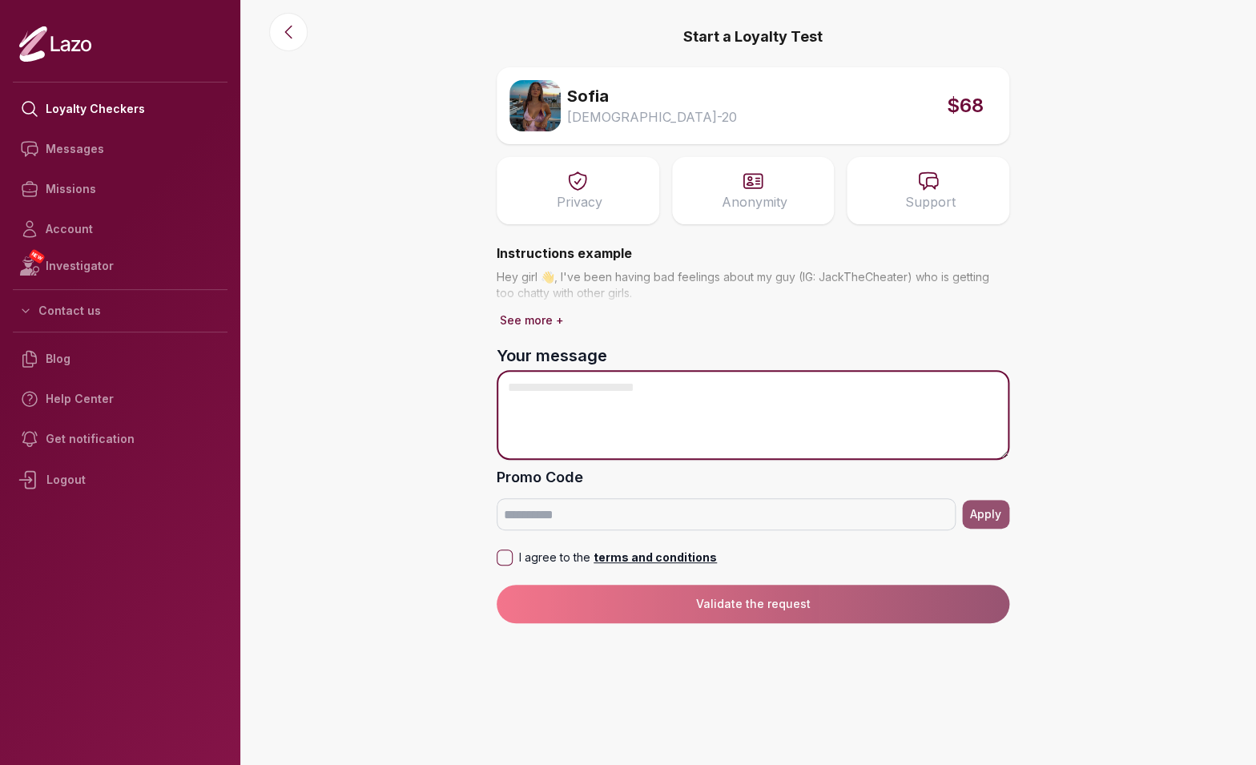
click at [696, 383] on textarea "Your message" at bounding box center [752, 415] width 512 height 90
click at [625, 437] on textarea "Your message" at bounding box center [752, 415] width 512 height 90
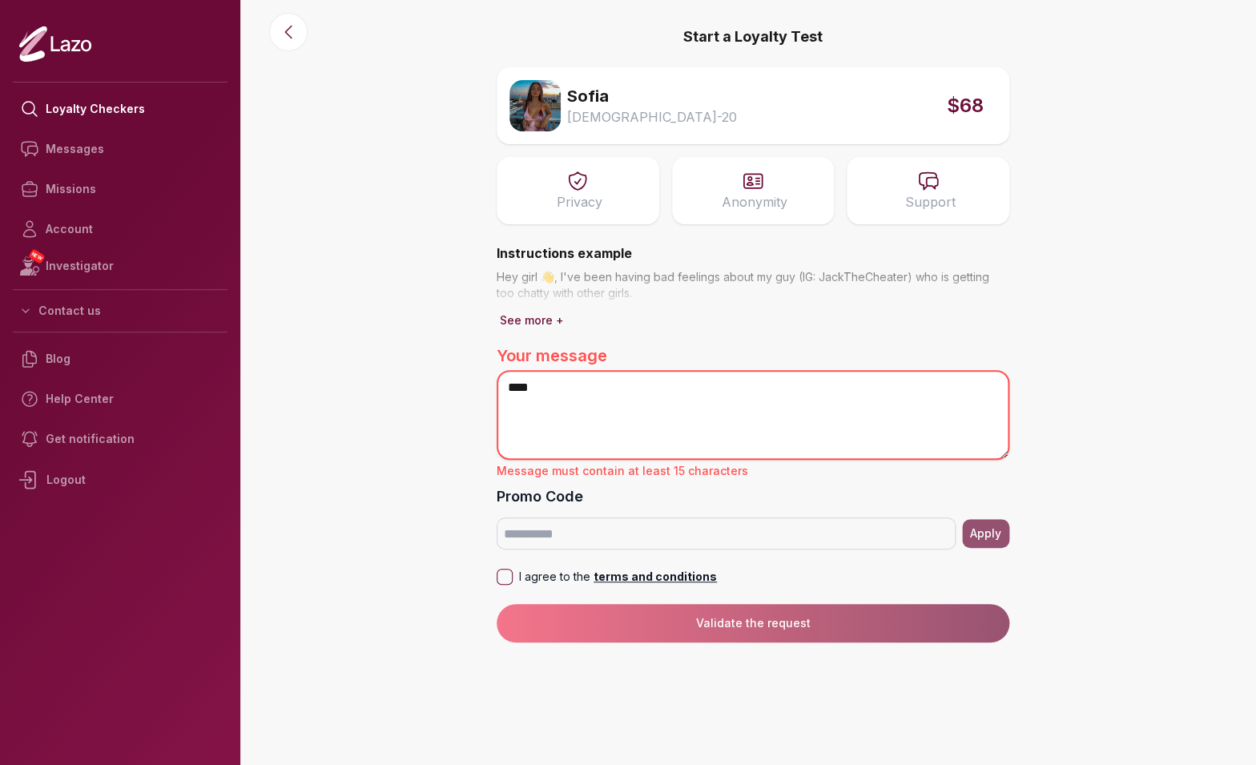
type textarea "**"
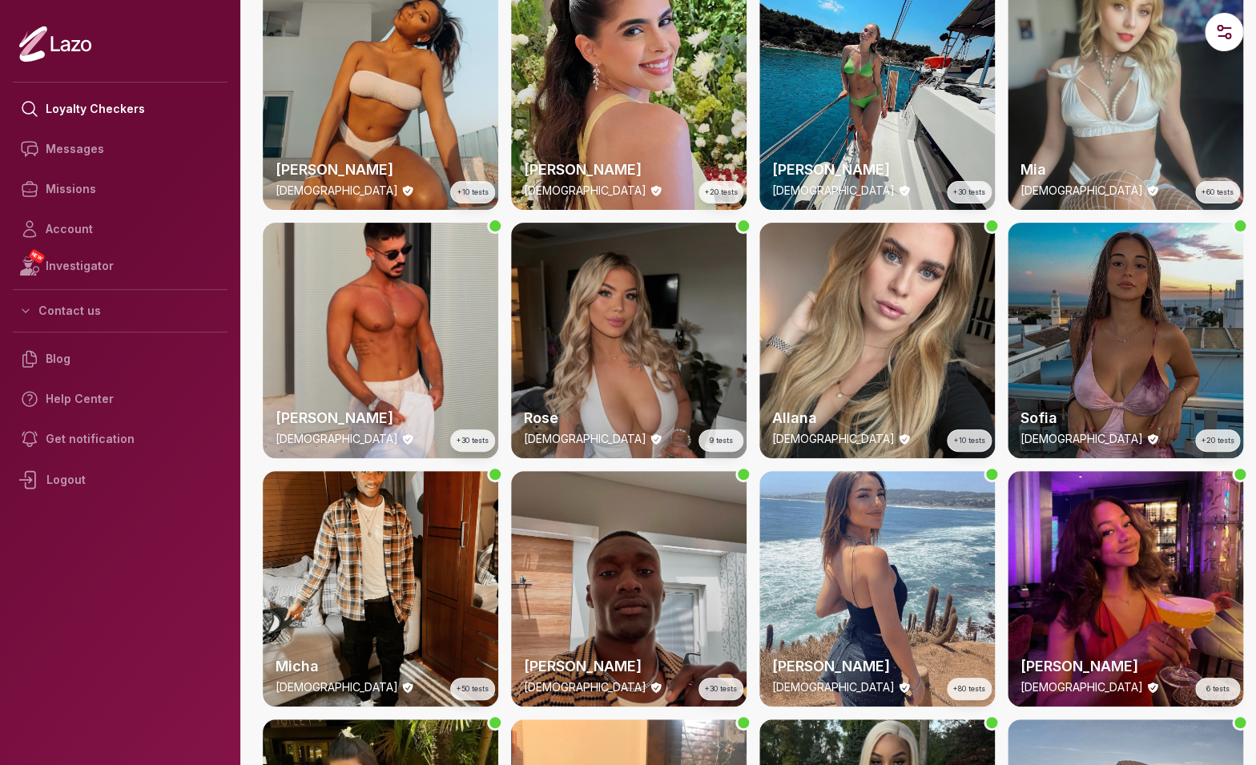
scroll to position [836, 0]
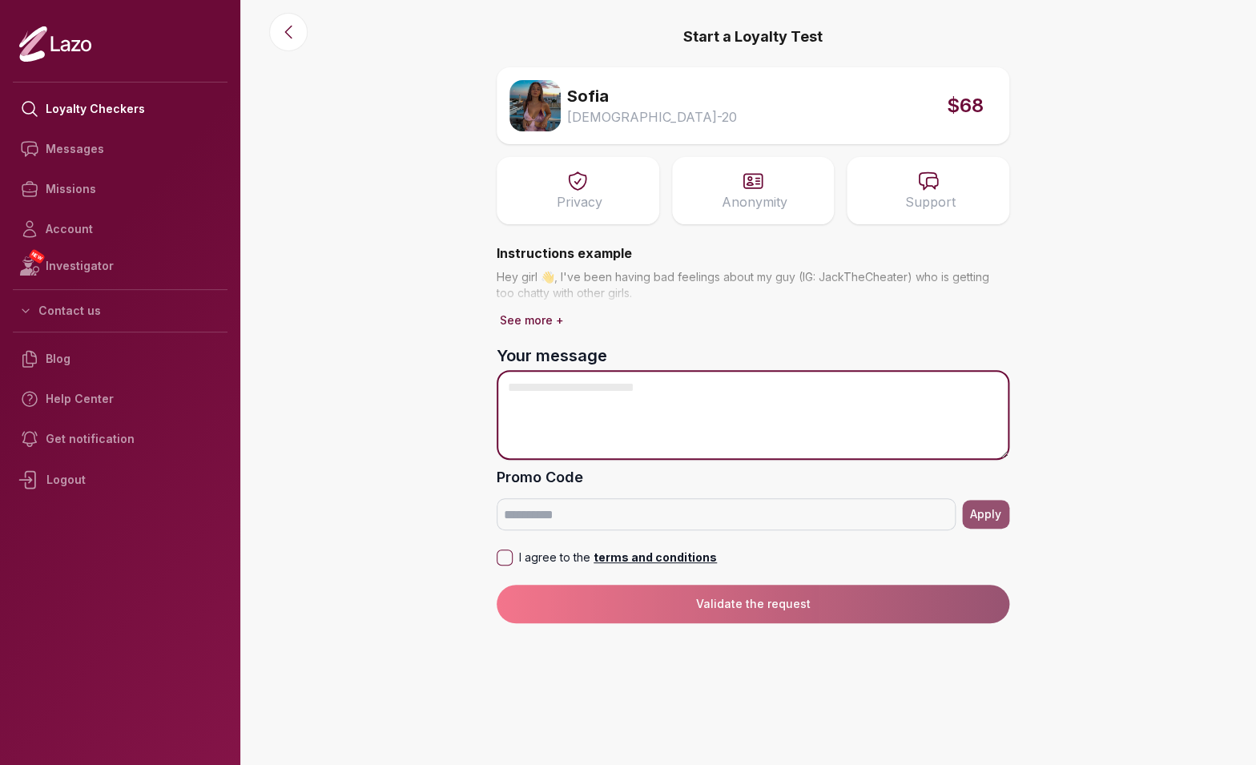
click at [697, 427] on textarea "Your message" at bounding box center [752, 415] width 512 height 90
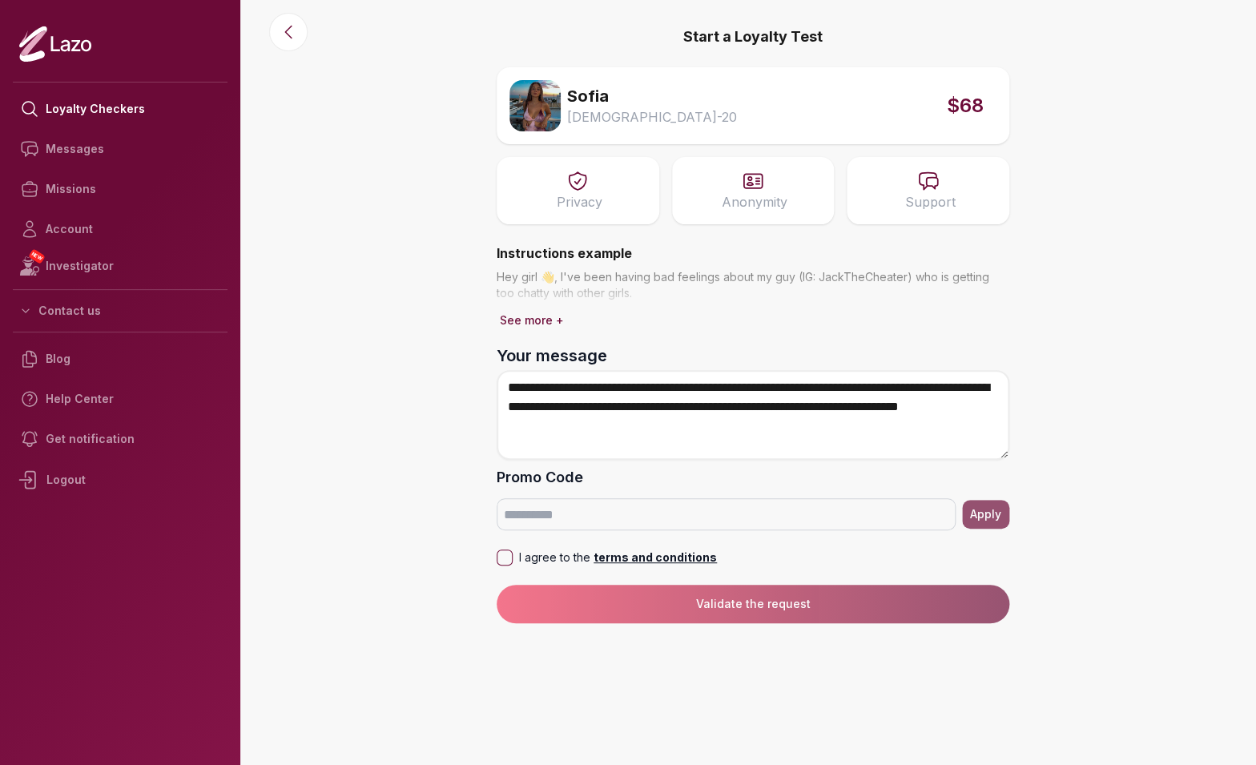
click at [500, 561] on button "I agree to the terms and conditions" at bounding box center [504, 557] width 16 height 16
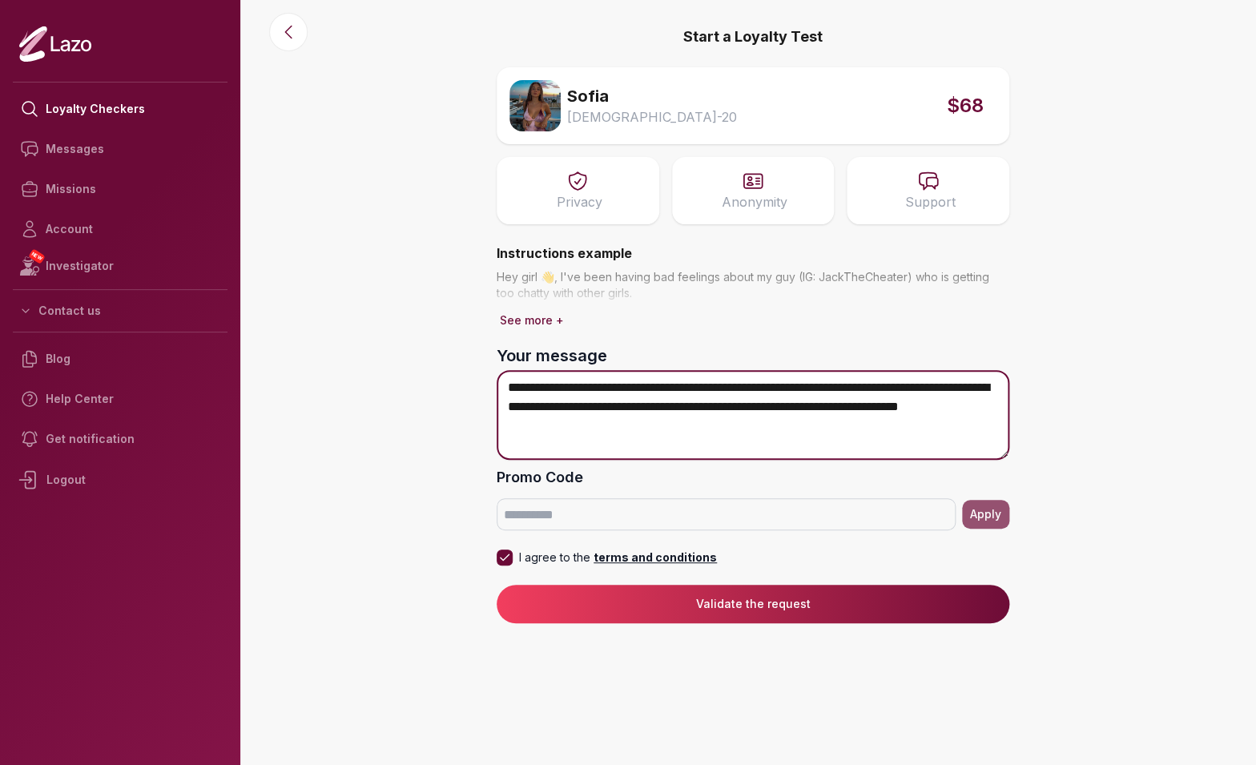
click at [677, 448] on textarea "**********" at bounding box center [752, 415] width 512 height 90
type textarea "**********"
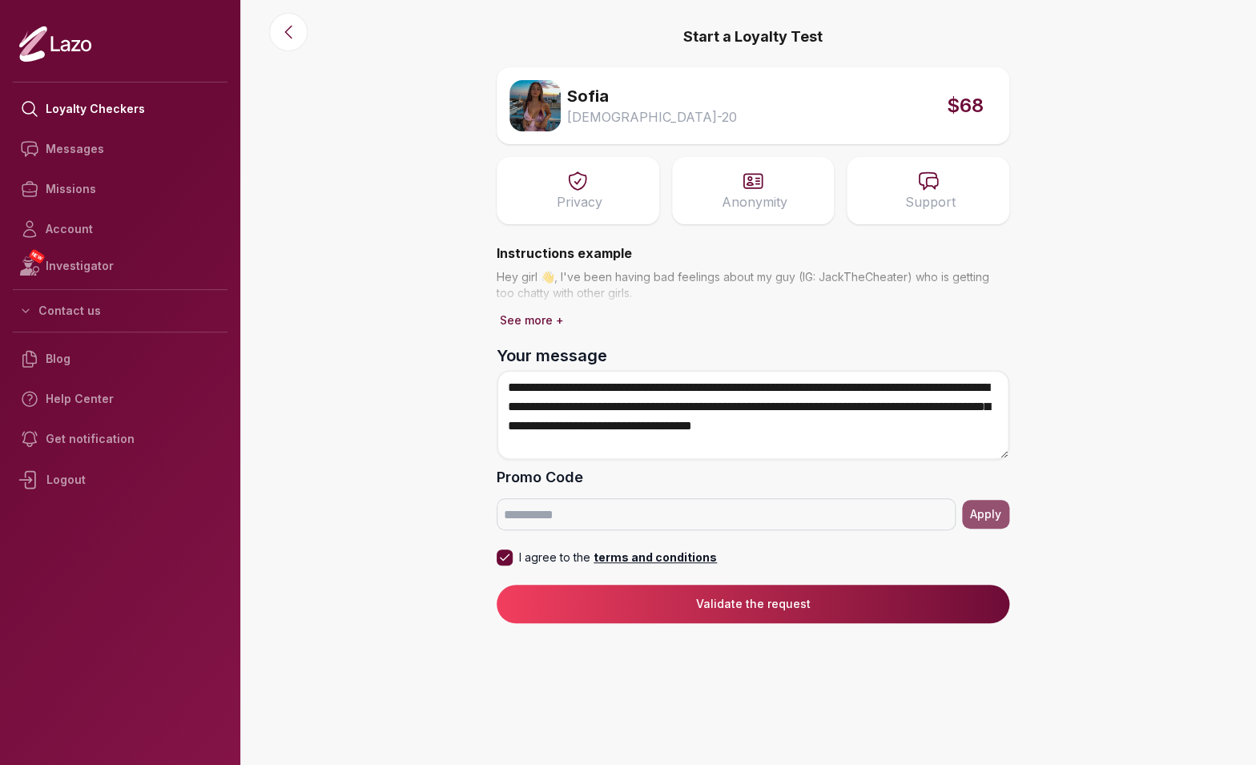
click at [791, 602] on button "Validate the request" at bounding box center [752, 604] width 512 height 38
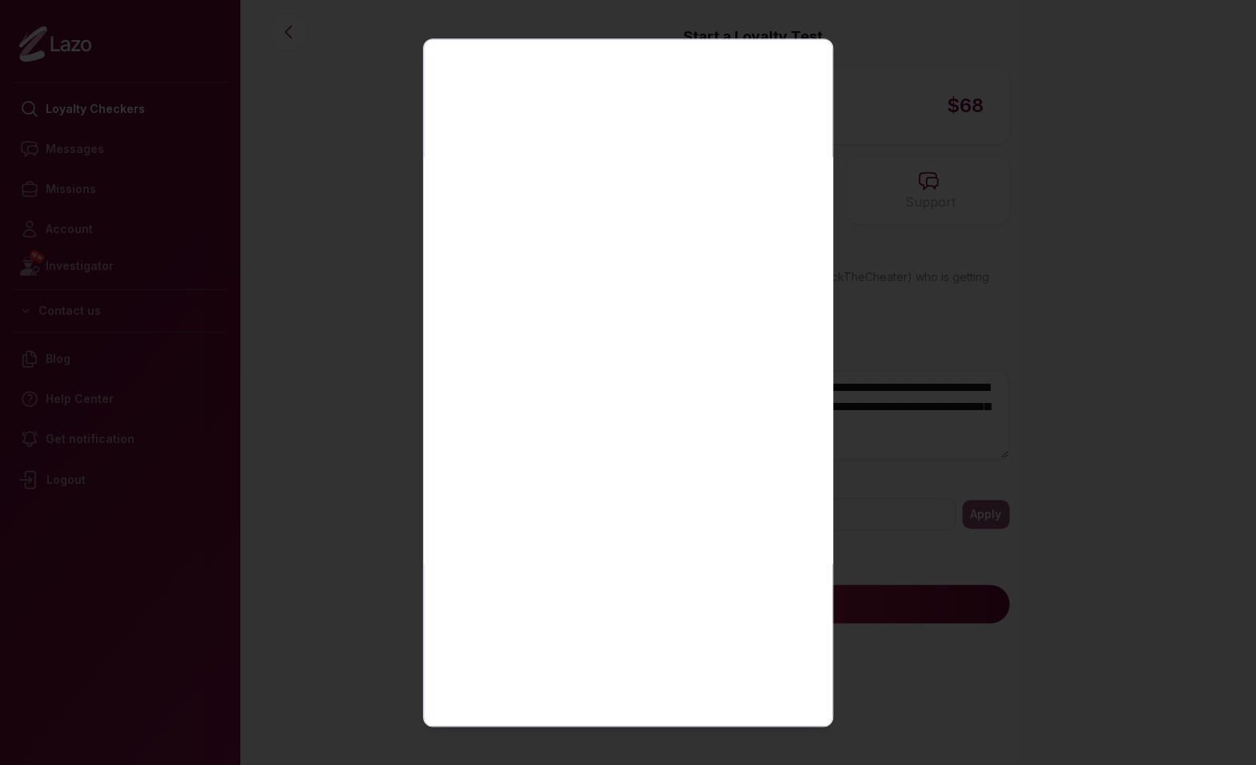
scroll to position [100, 0]
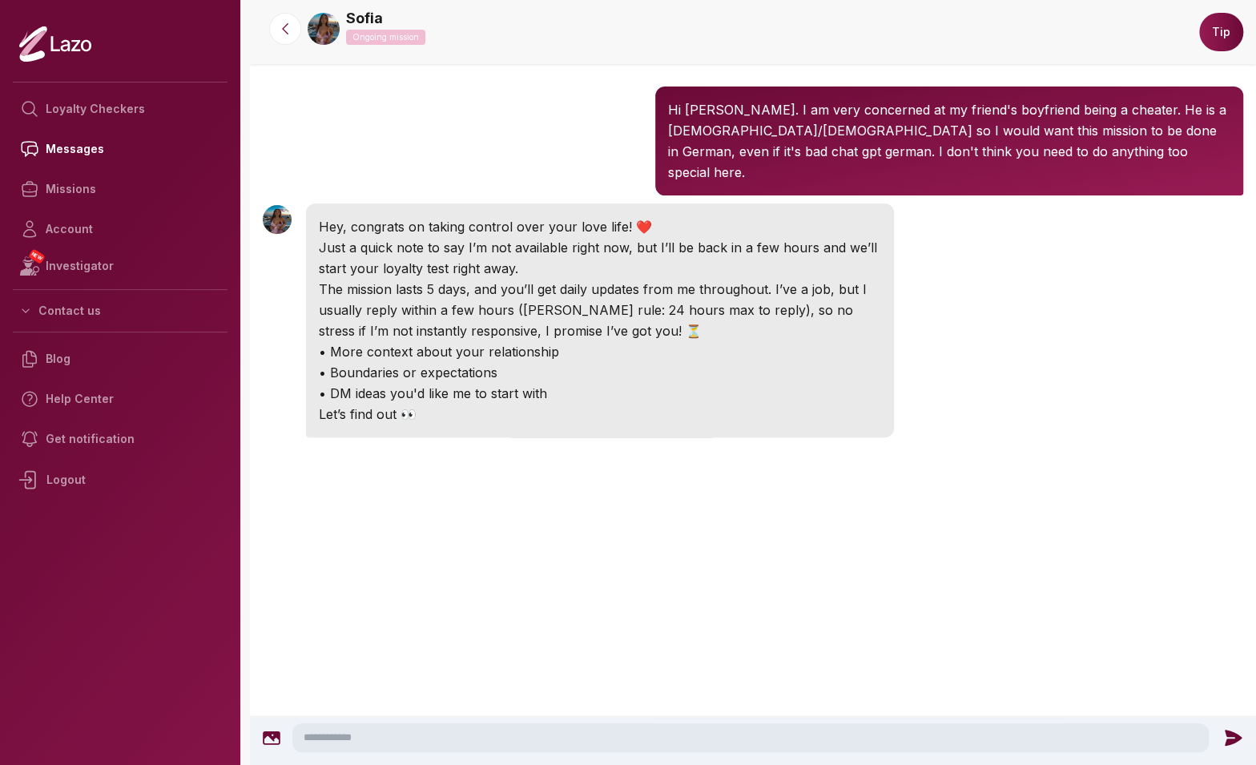
scroll to position [107, 0]
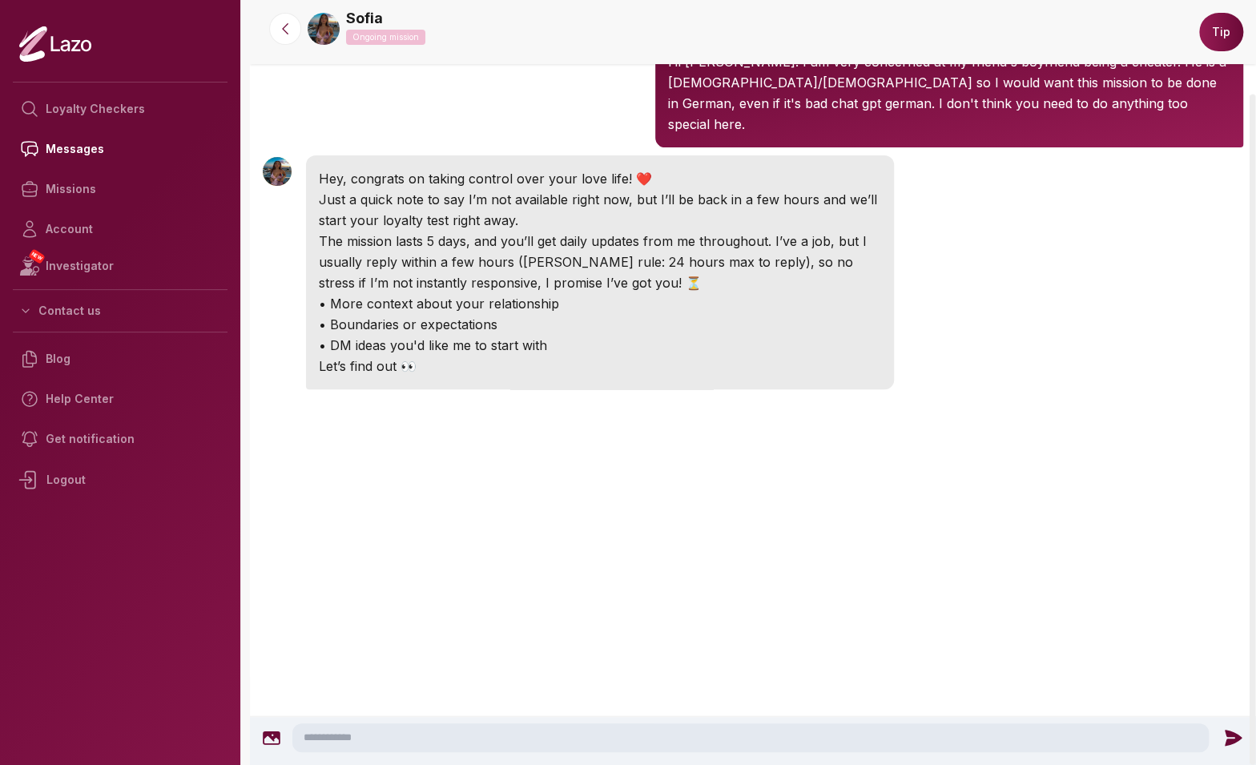
click at [542, 735] on textarea at bounding box center [750, 737] width 916 height 29
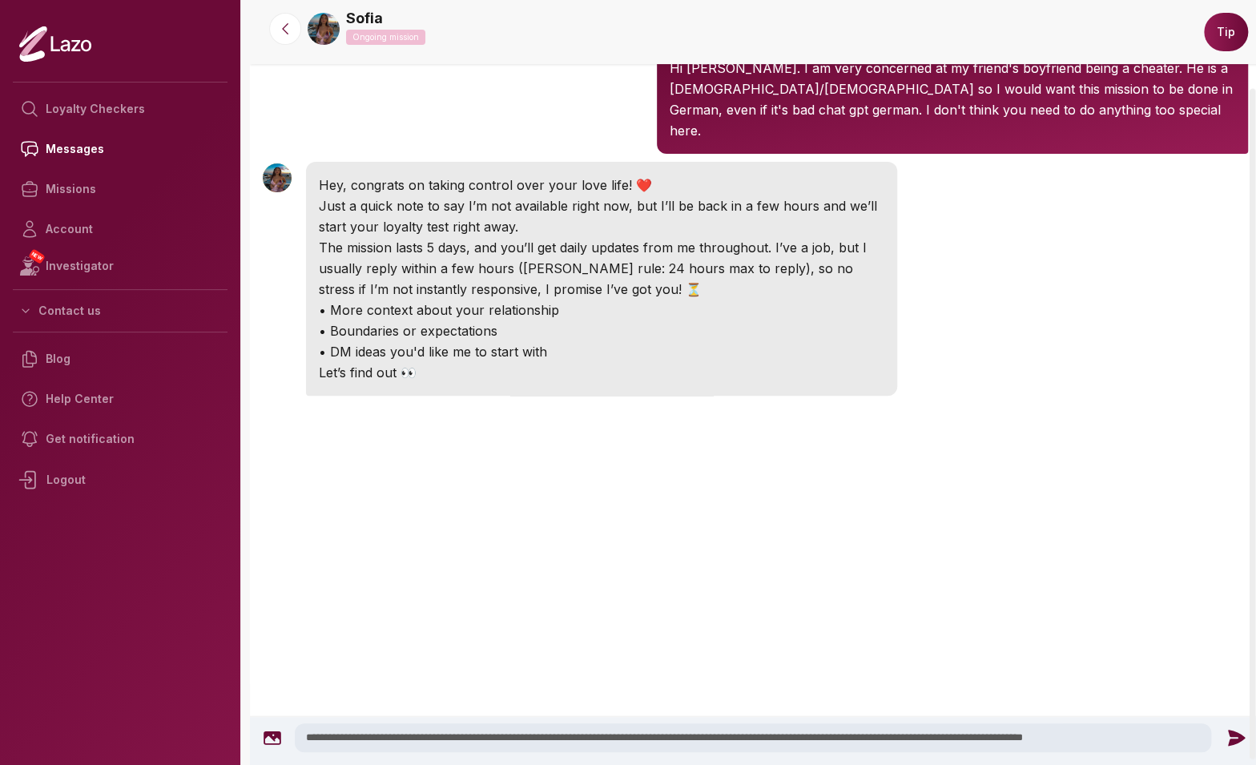
click at [1112, 738] on textarea "**********" at bounding box center [753, 737] width 916 height 29
click at [1199, 738] on textarea "**********" at bounding box center [753, 737] width 916 height 29
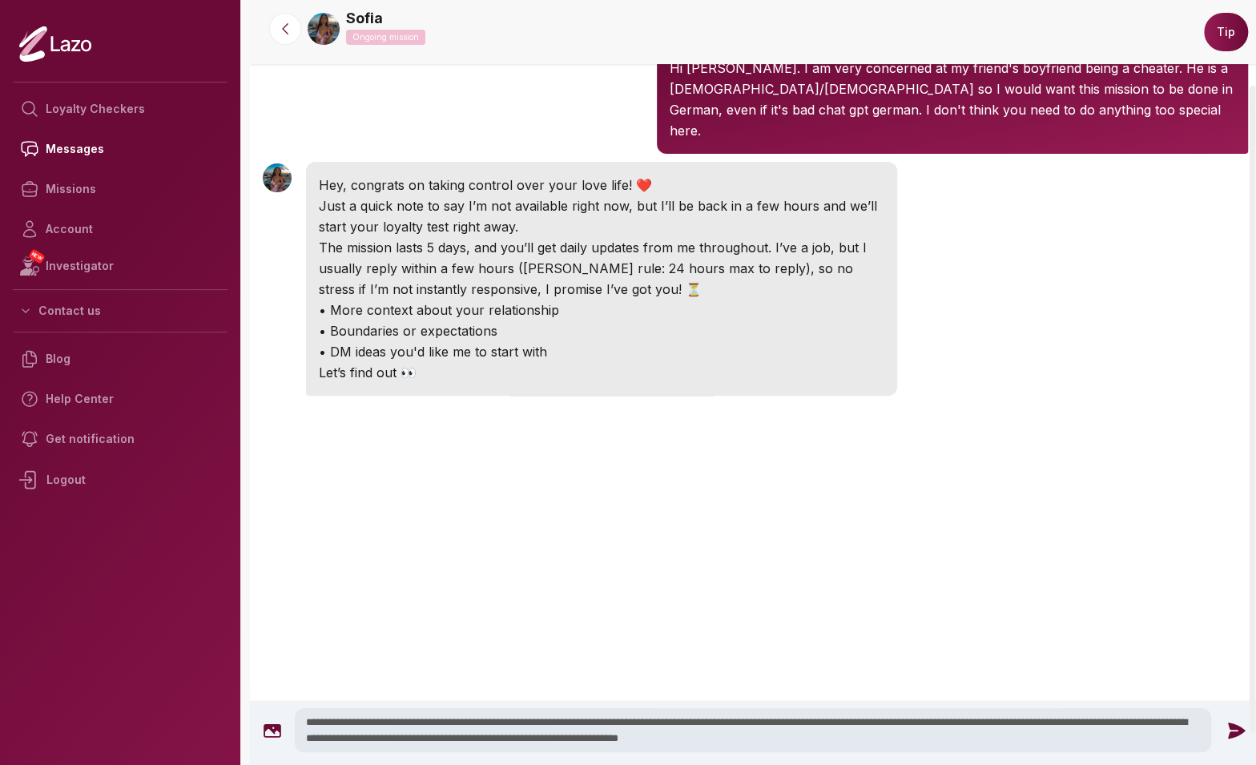
type textarea "**********"
click at [1230, 735] on icon at bounding box center [1236, 729] width 17 height 16
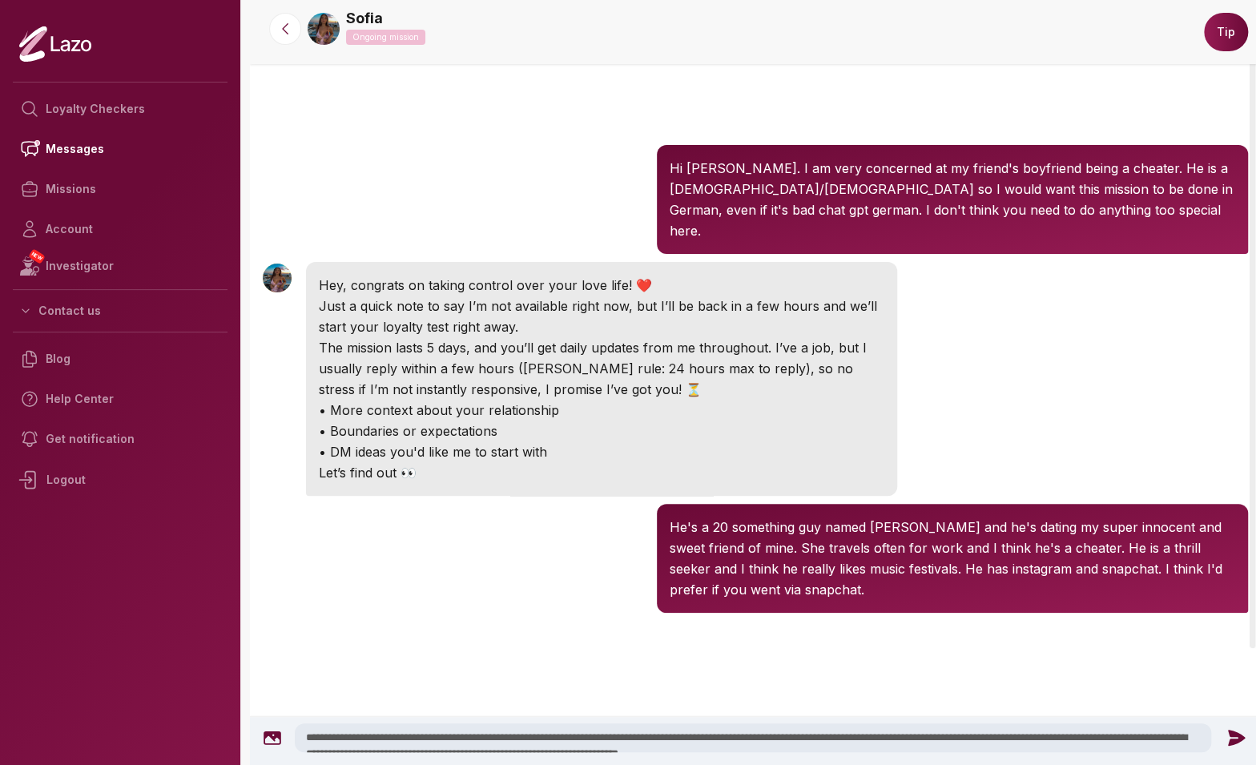
scroll to position [0, 0]
click at [567, 743] on textarea "**********" at bounding box center [753, 737] width 916 height 29
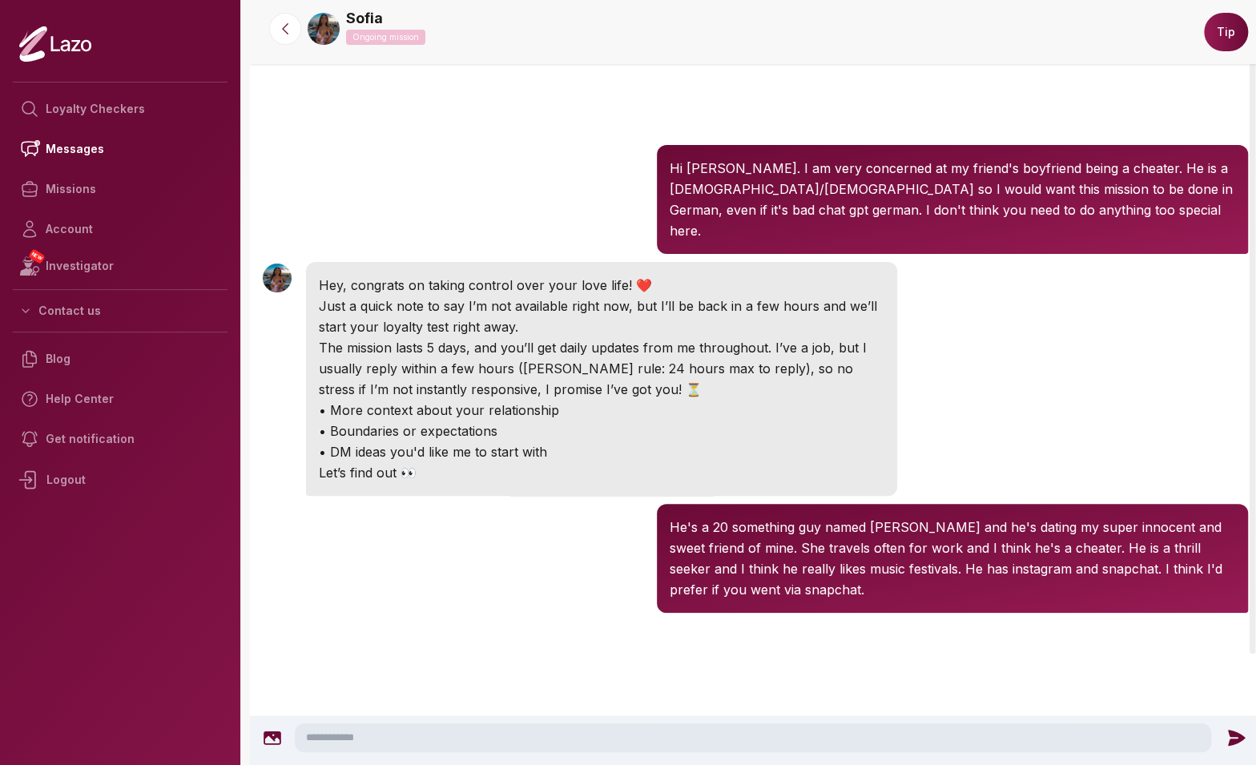
paste textarea "**********"
type textarea "**********"
click at [1234, 736] on icon at bounding box center [1236, 738] width 17 height 16
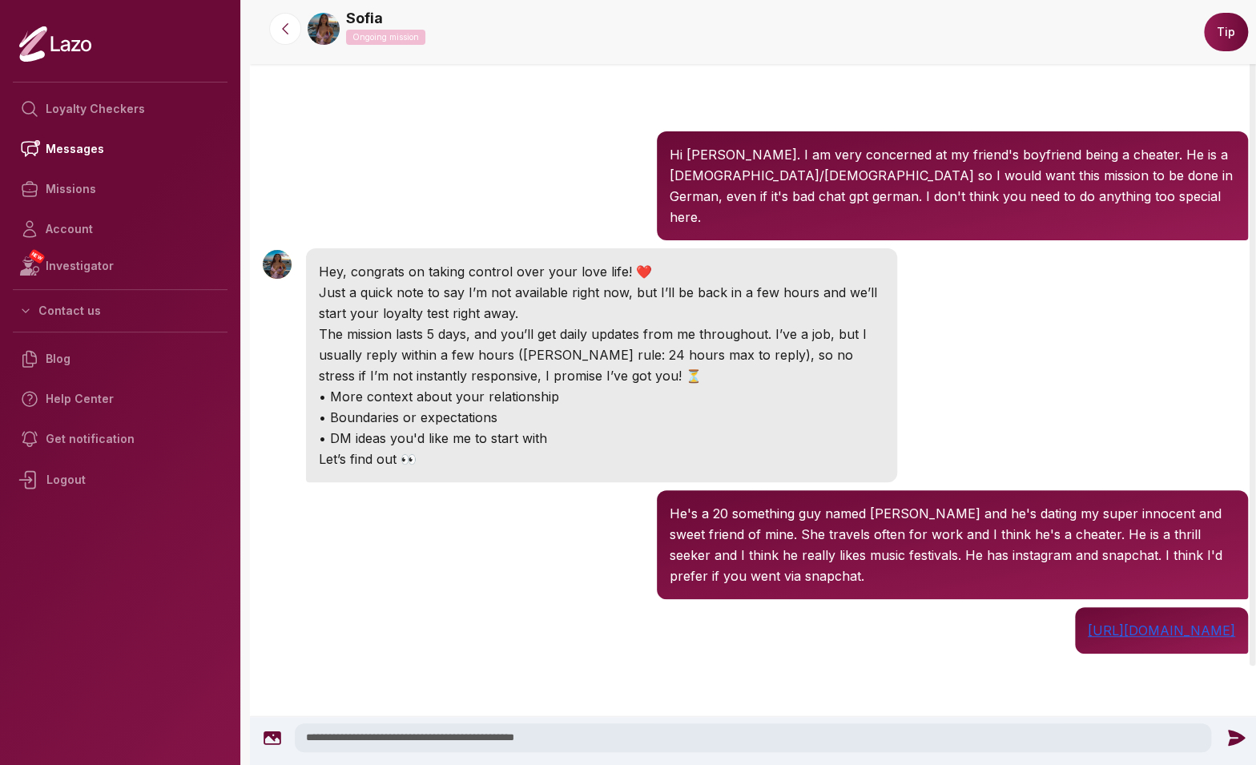
scroll to position [14, 0]
click at [568, 738] on textarea "**********" at bounding box center [753, 737] width 916 height 29
paste textarea "**********"
type textarea "**********"
drag, startPoint x: 861, startPoint y: 735, endPoint x: 454, endPoint y: 657, distance: 414.1
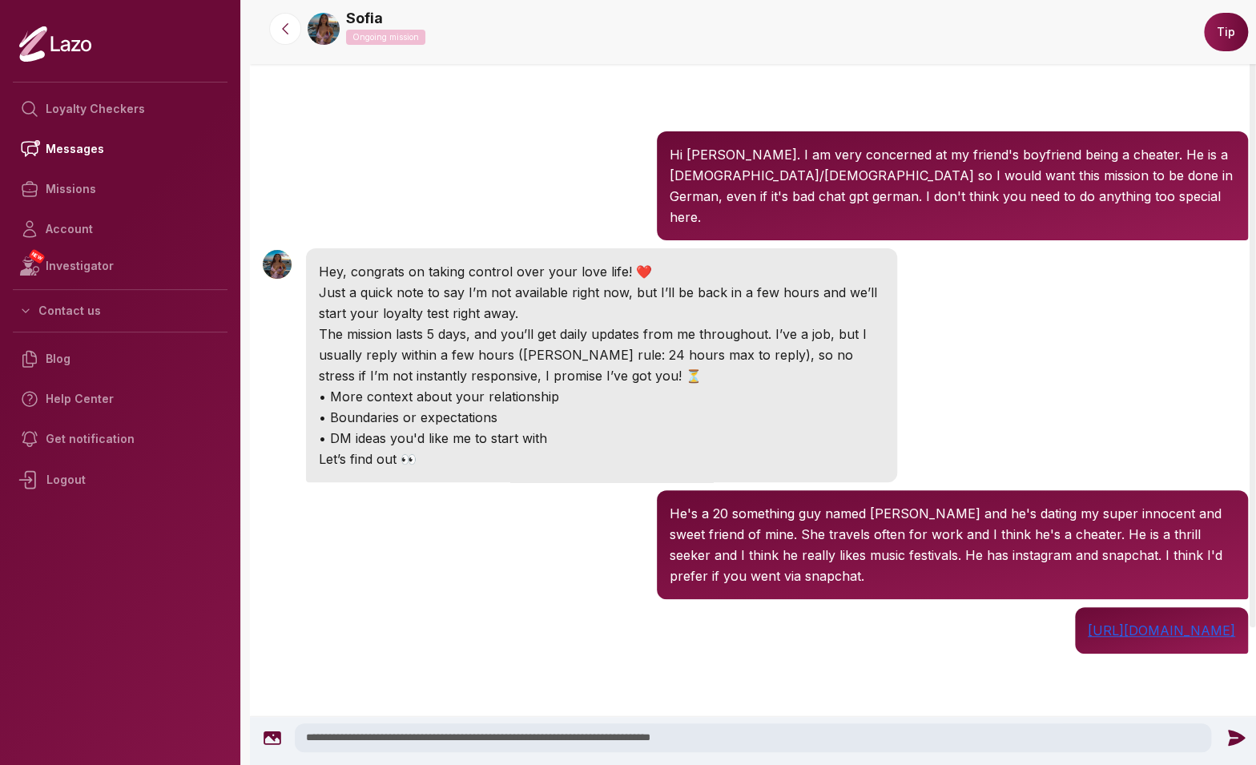
click at [454, 723] on textarea "**********" at bounding box center [753, 737] width 916 height 29
paste textarea "********"
click at [306, 737] on textarea "********" at bounding box center [753, 737] width 916 height 29
type textarea "**********"
click at [1228, 731] on icon at bounding box center [1236, 738] width 17 height 16
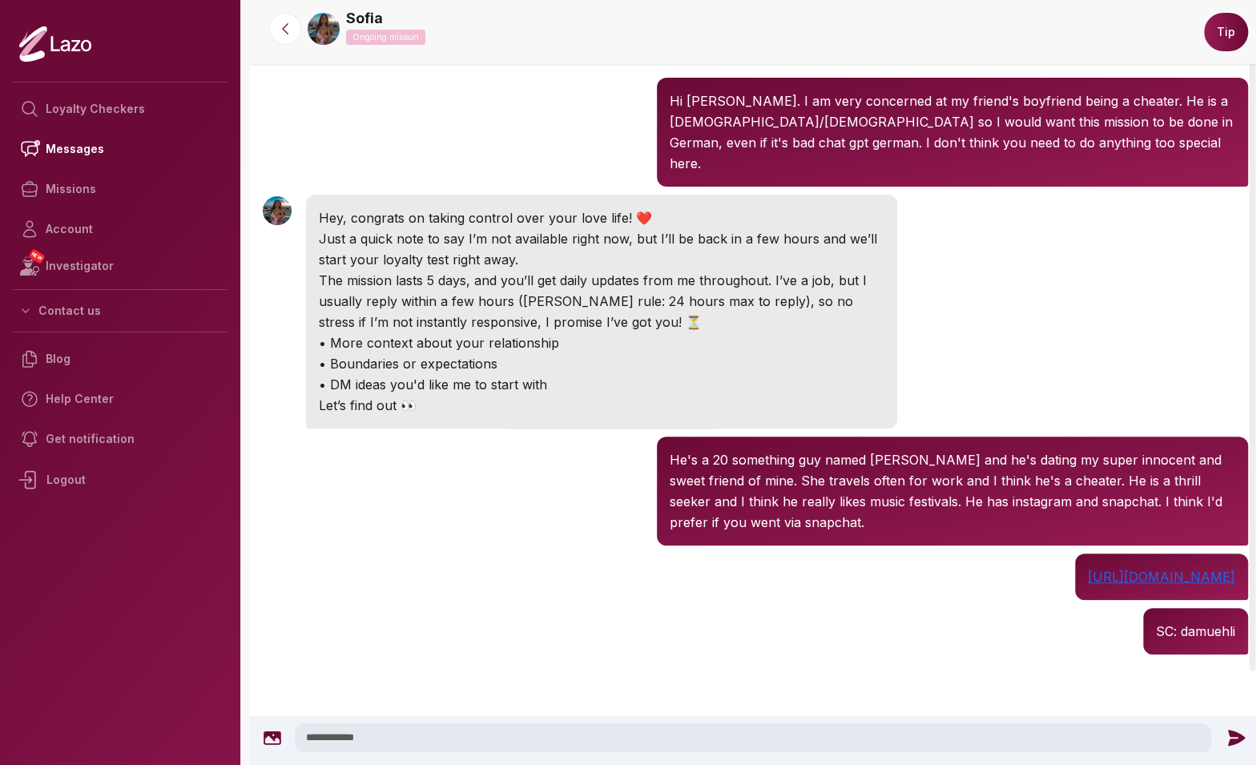
scroll to position [68, 0]
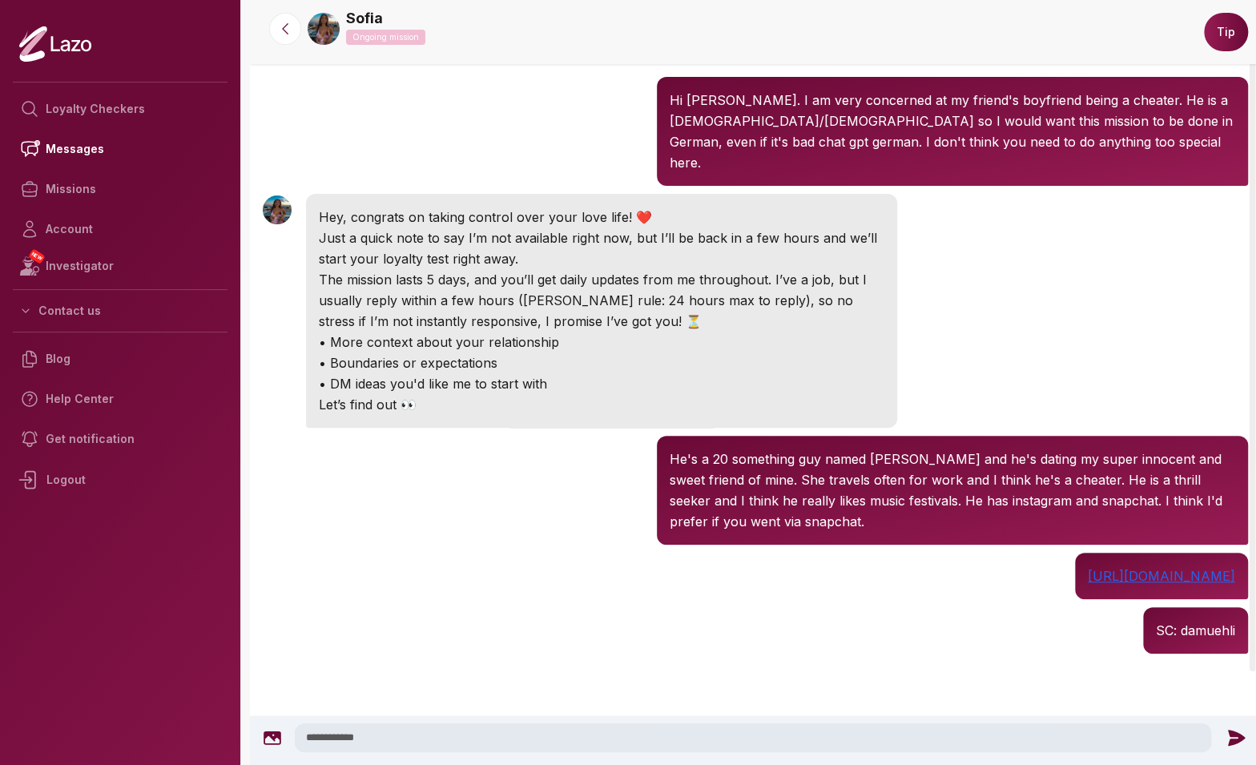
click at [364, 19] on link "Sofia" at bounding box center [364, 18] width 37 height 22
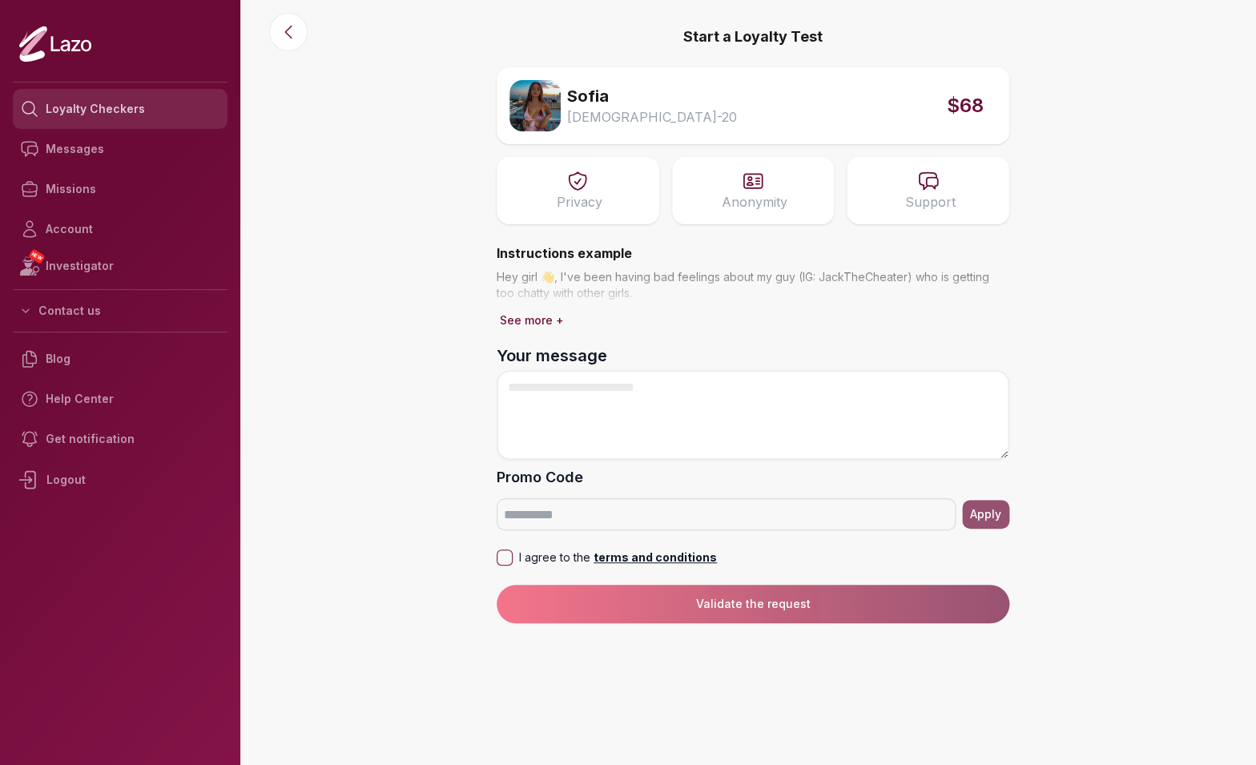
click at [109, 115] on link "Loyalty Checkers" at bounding box center [120, 109] width 215 height 40
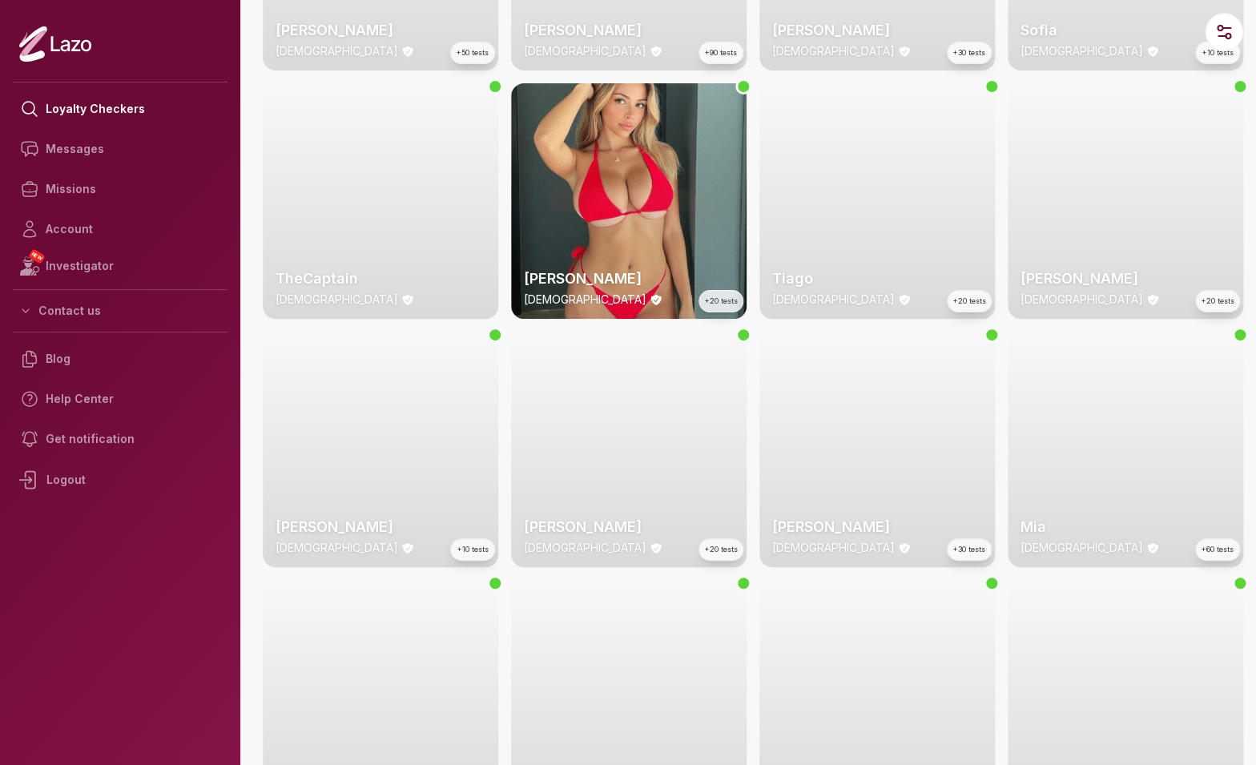
scroll to position [525, 0]
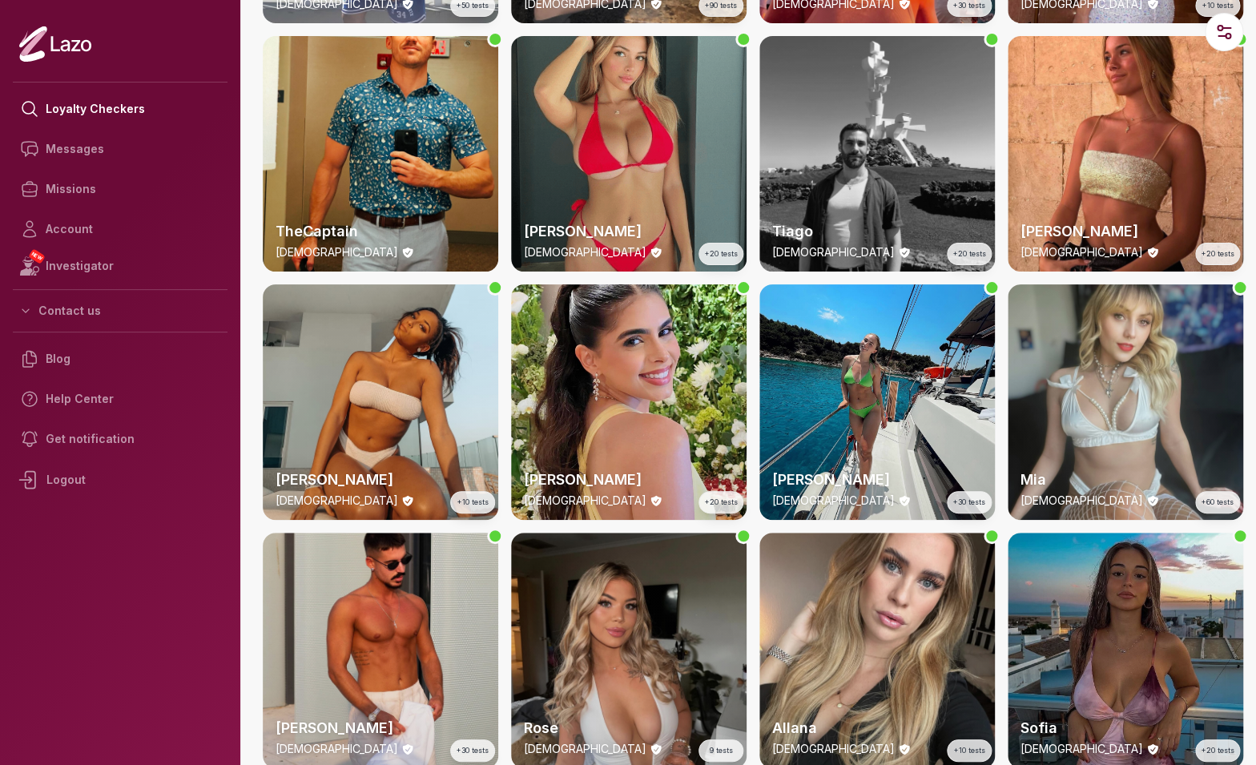
click at [677, 174] on div "[PERSON_NAME] [DEMOGRAPHIC_DATA] +20 tests" at bounding box center [628, 153] width 235 height 235
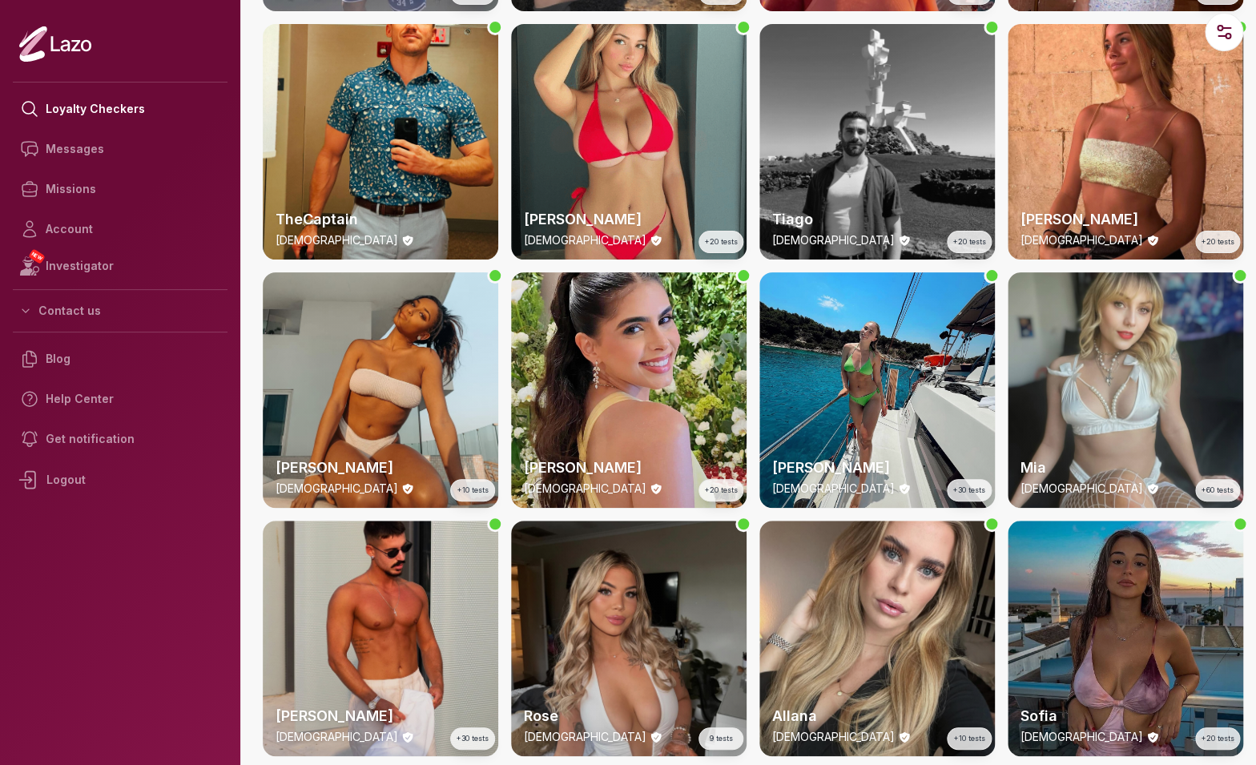
scroll to position [721, 0]
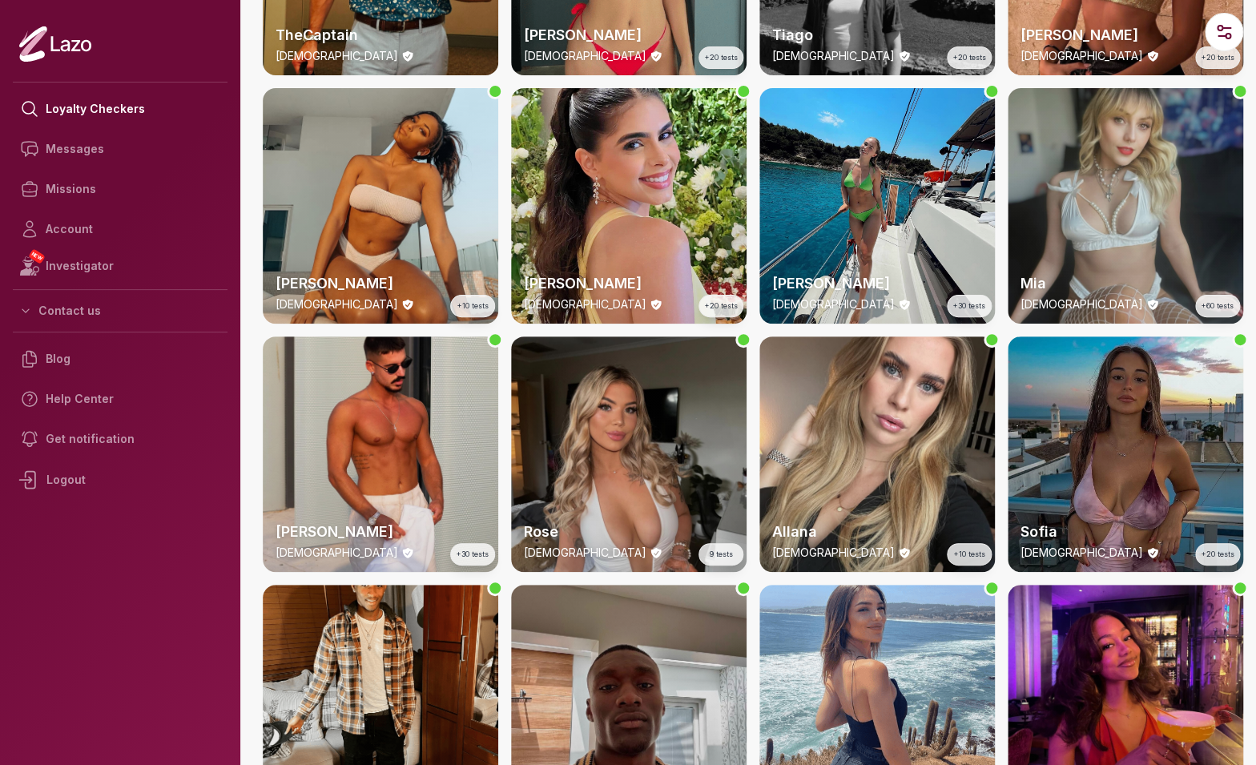
click at [1067, 226] on div "Mia [DEMOGRAPHIC_DATA] +60 tests" at bounding box center [1124, 205] width 235 height 235
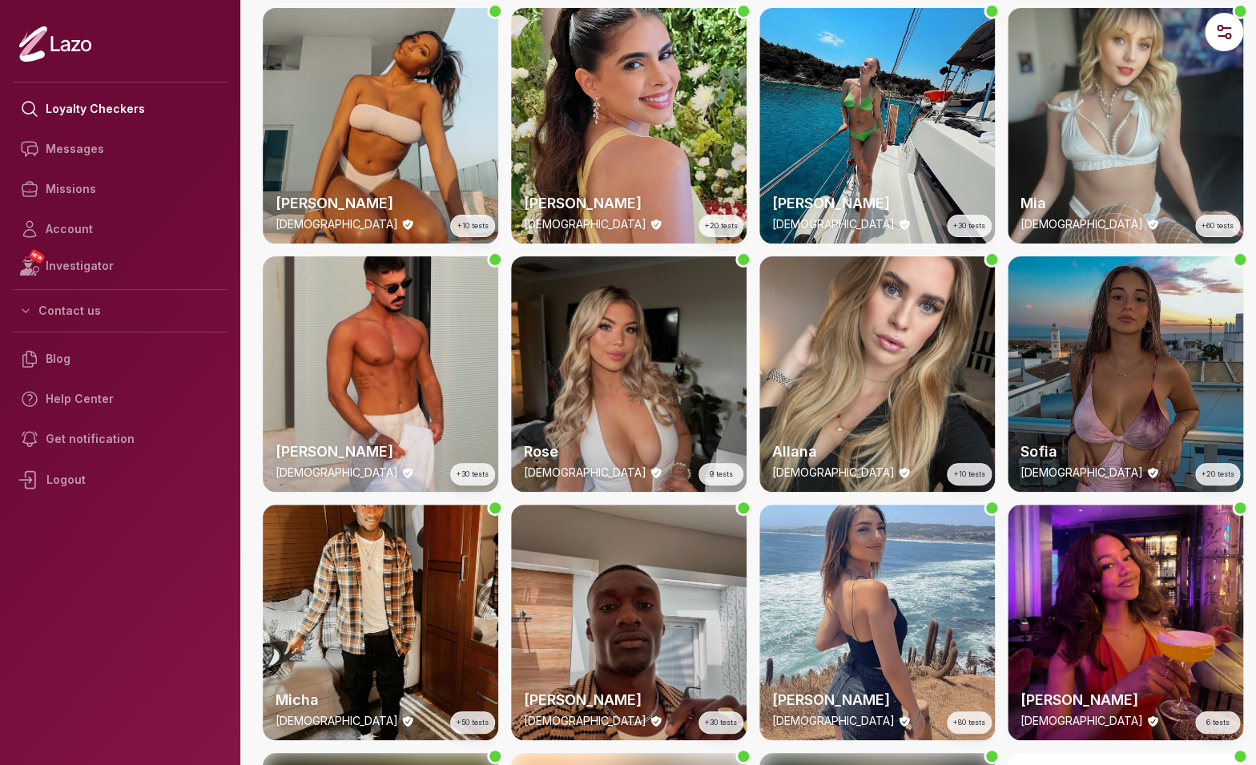
scroll to position [969, 0]
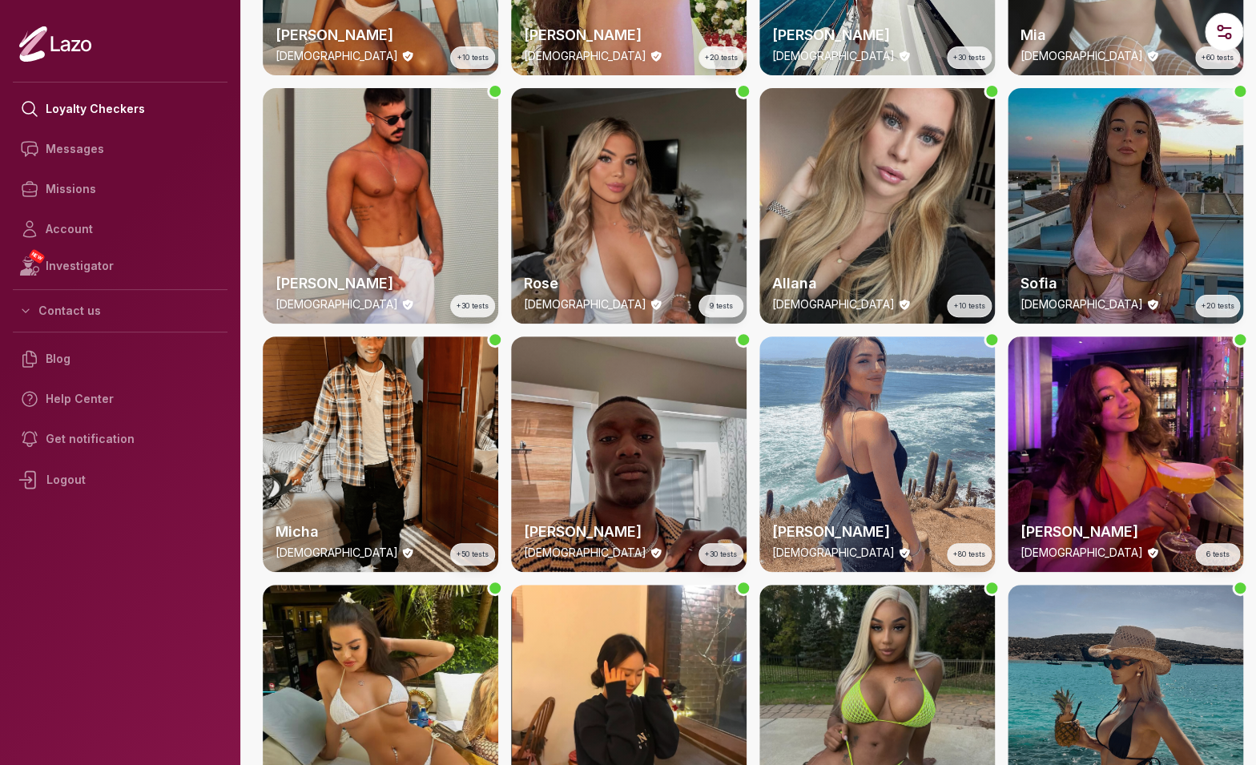
click at [878, 172] on div "Allana [DEMOGRAPHIC_DATA] +10 tests" at bounding box center [876, 205] width 235 height 235
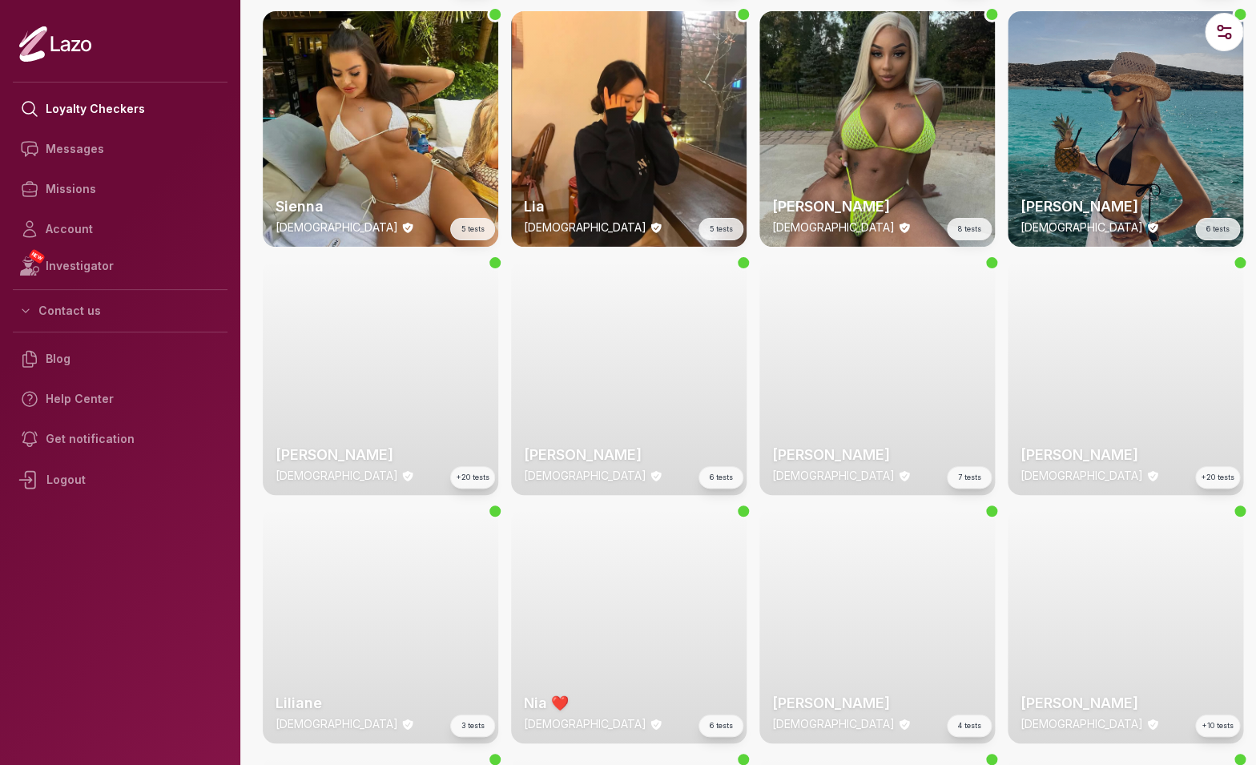
scroll to position [1587, 0]
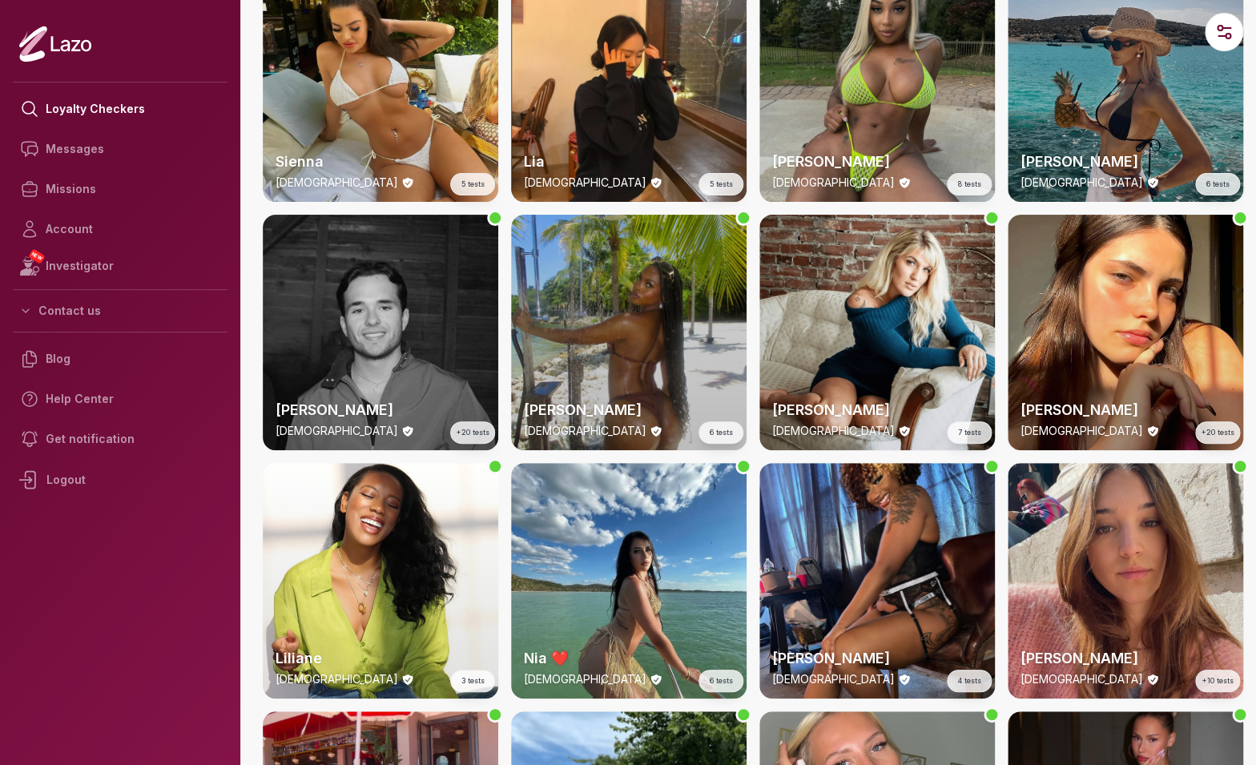
click at [694, 303] on div "[PERSON_NAME] [DEMOGRAPHIC_DATA] 6 tests" at bounding box center [628, 332] width 235 height 235
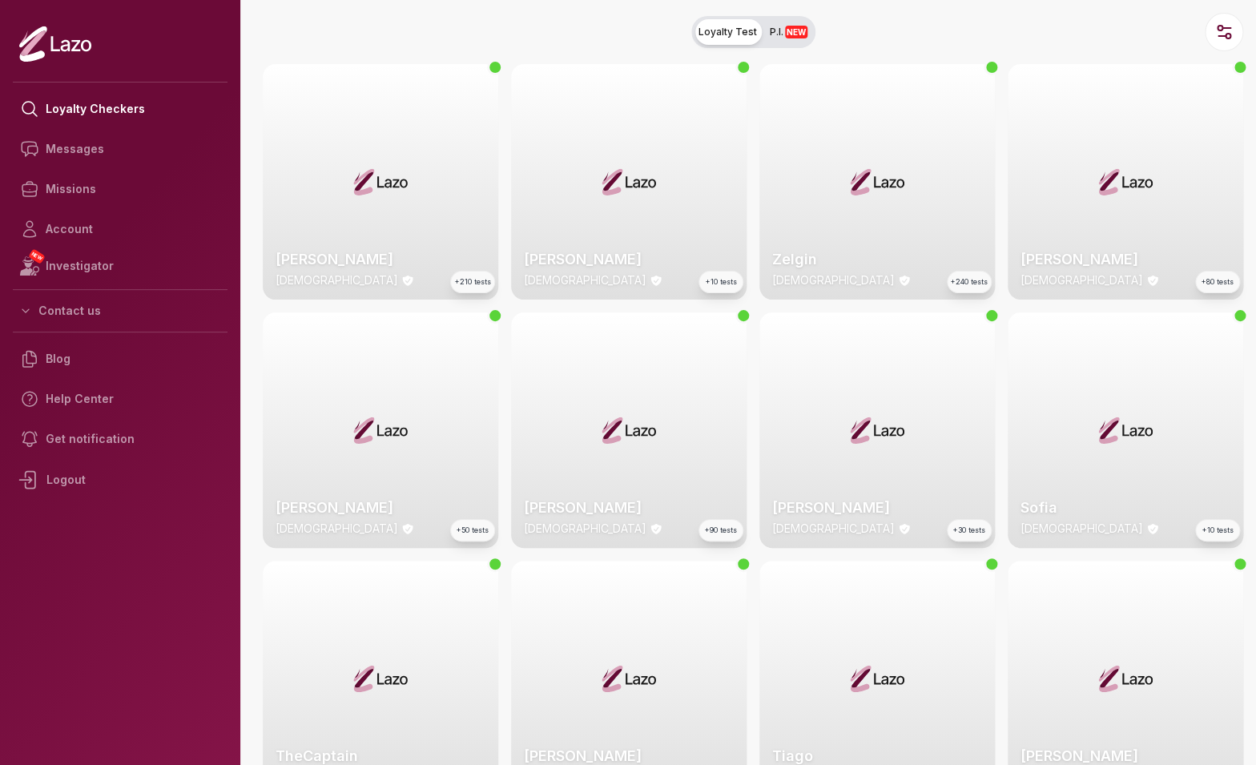
scroll to position [1537, 0]
